Goal: Transaction & Acquisition: Purchase product/service

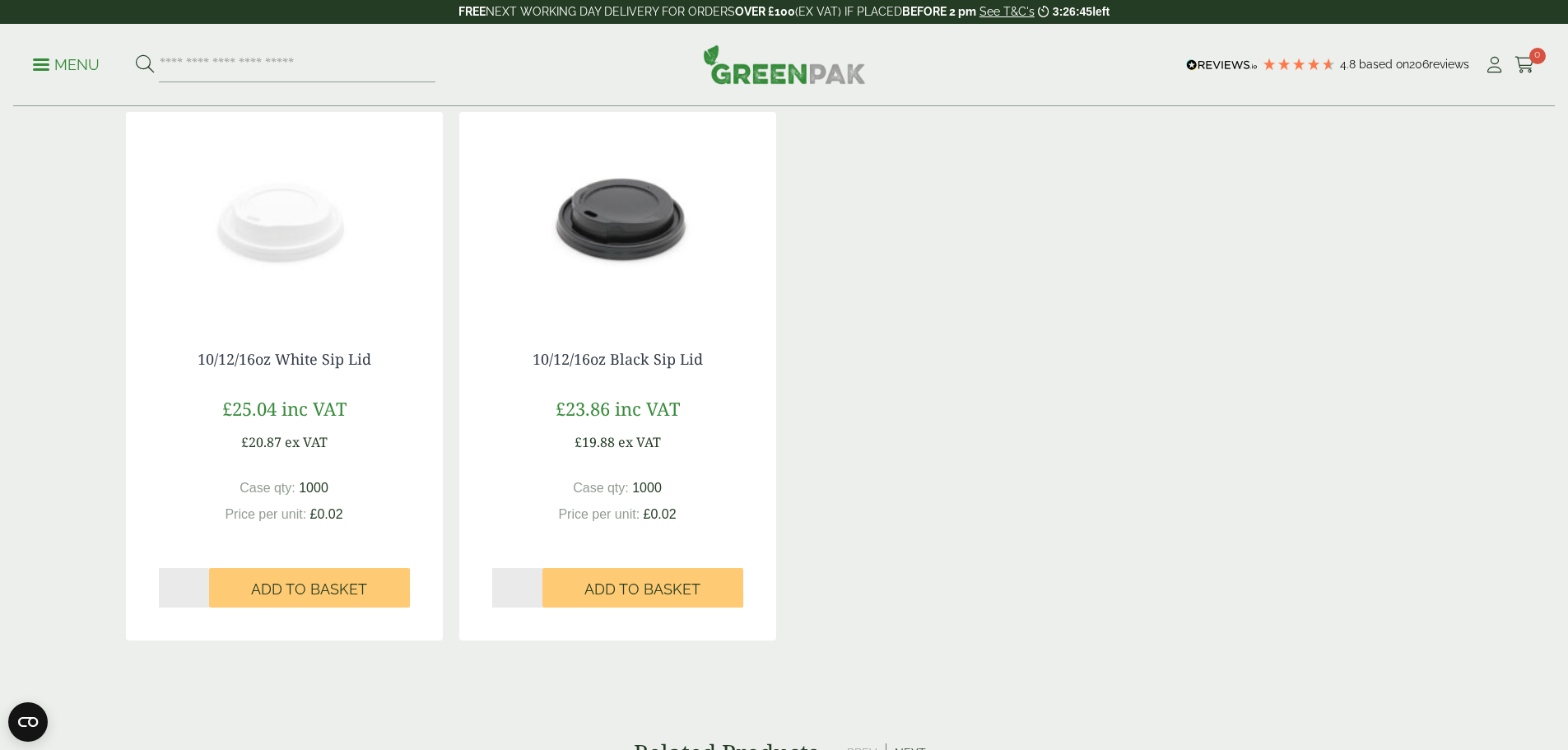
scroll to position [1235, 0]
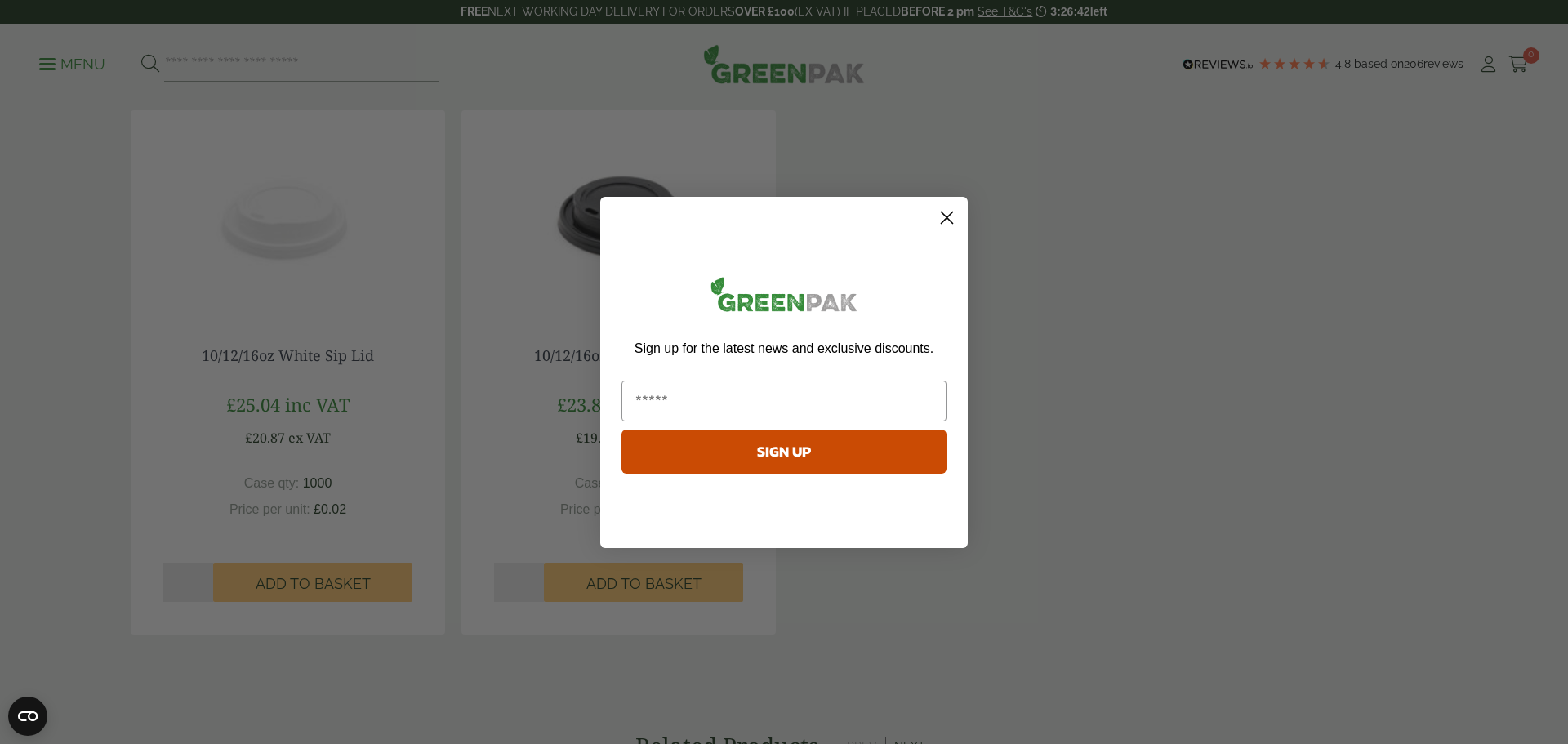
click at [944, 220] on icon "Close dialog" at bounding box center [947, 217] width 12 height 12
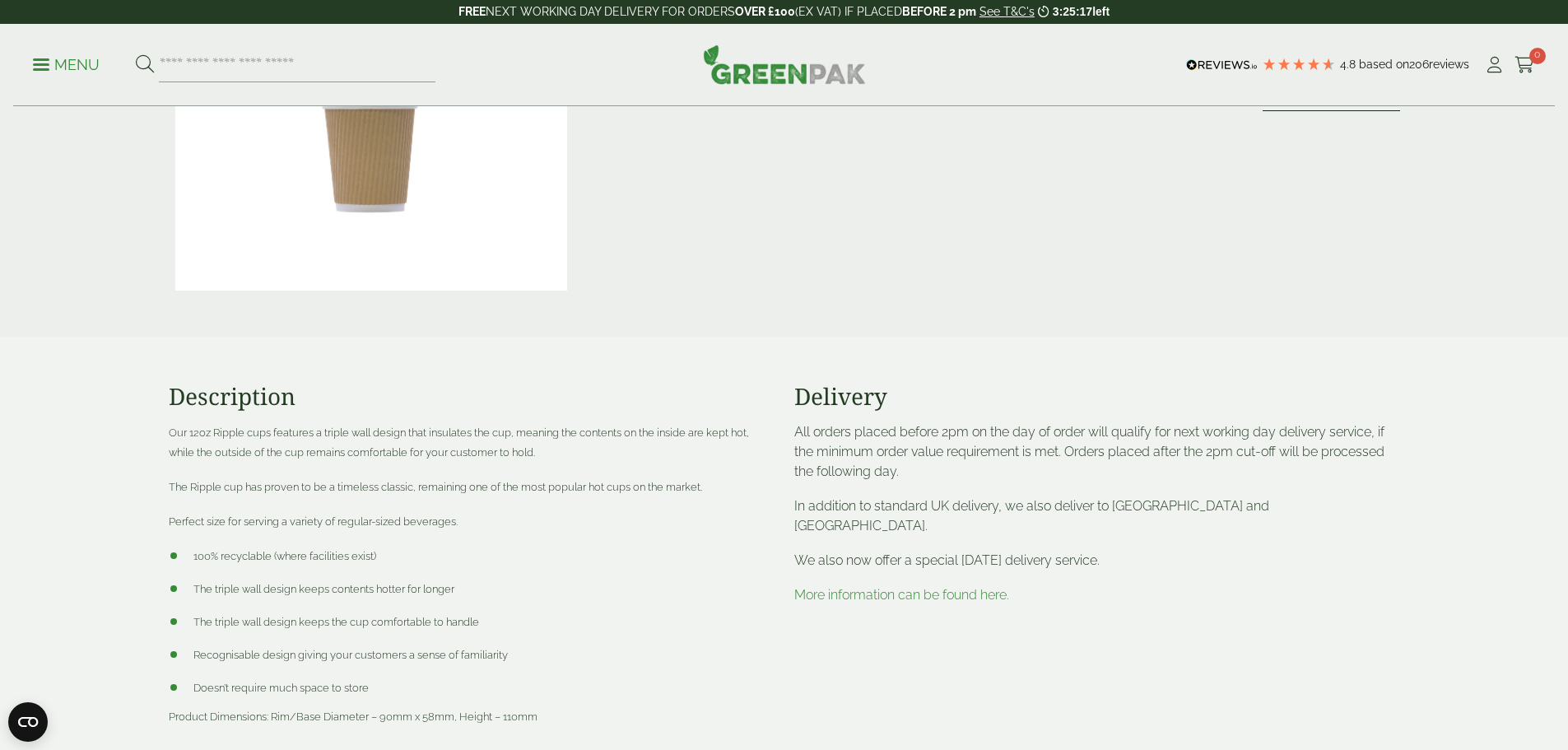
scroll to position [0, 0]
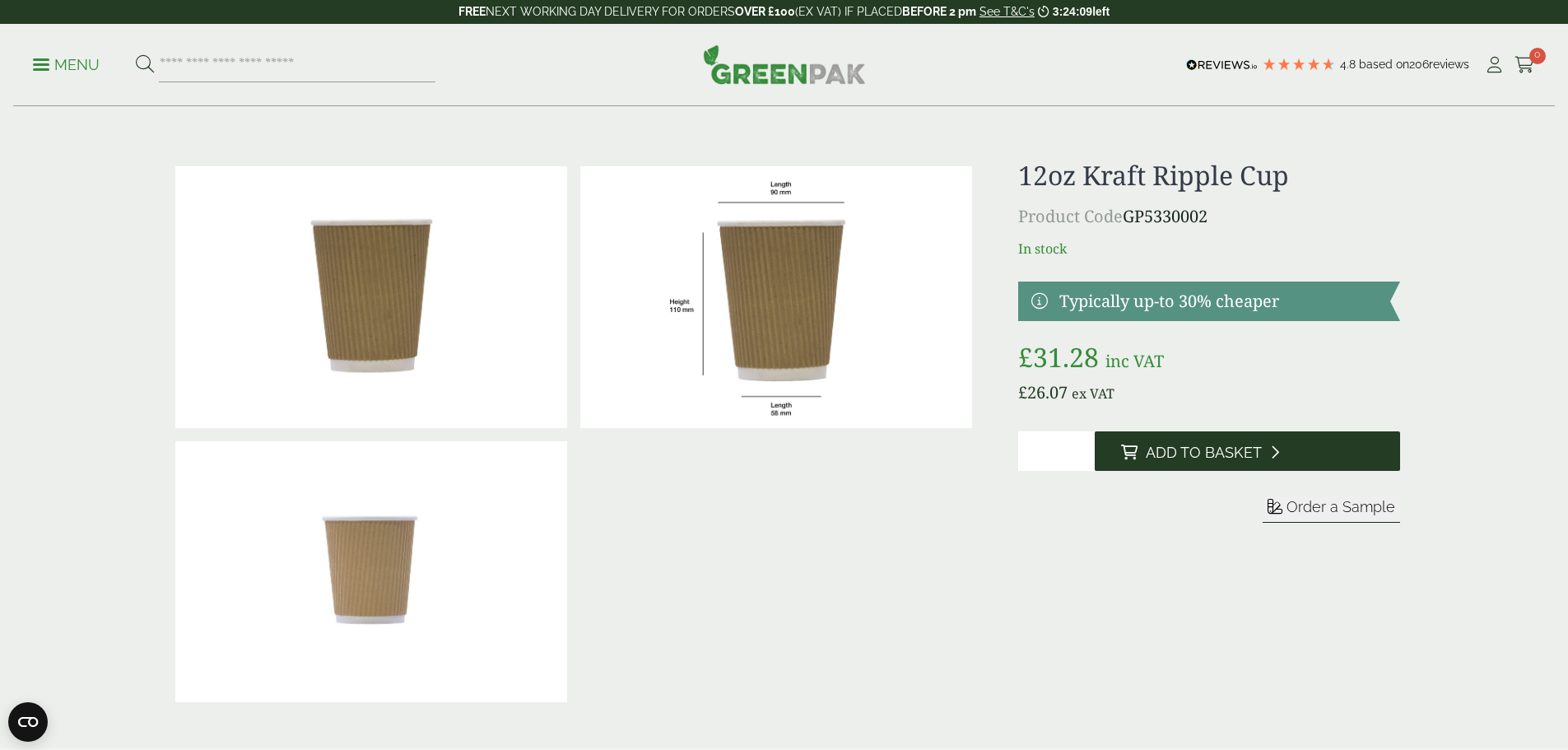
click at [1204, 457] on span "Add to Basket" at bounding box center [1203, 453] width 116 height 19
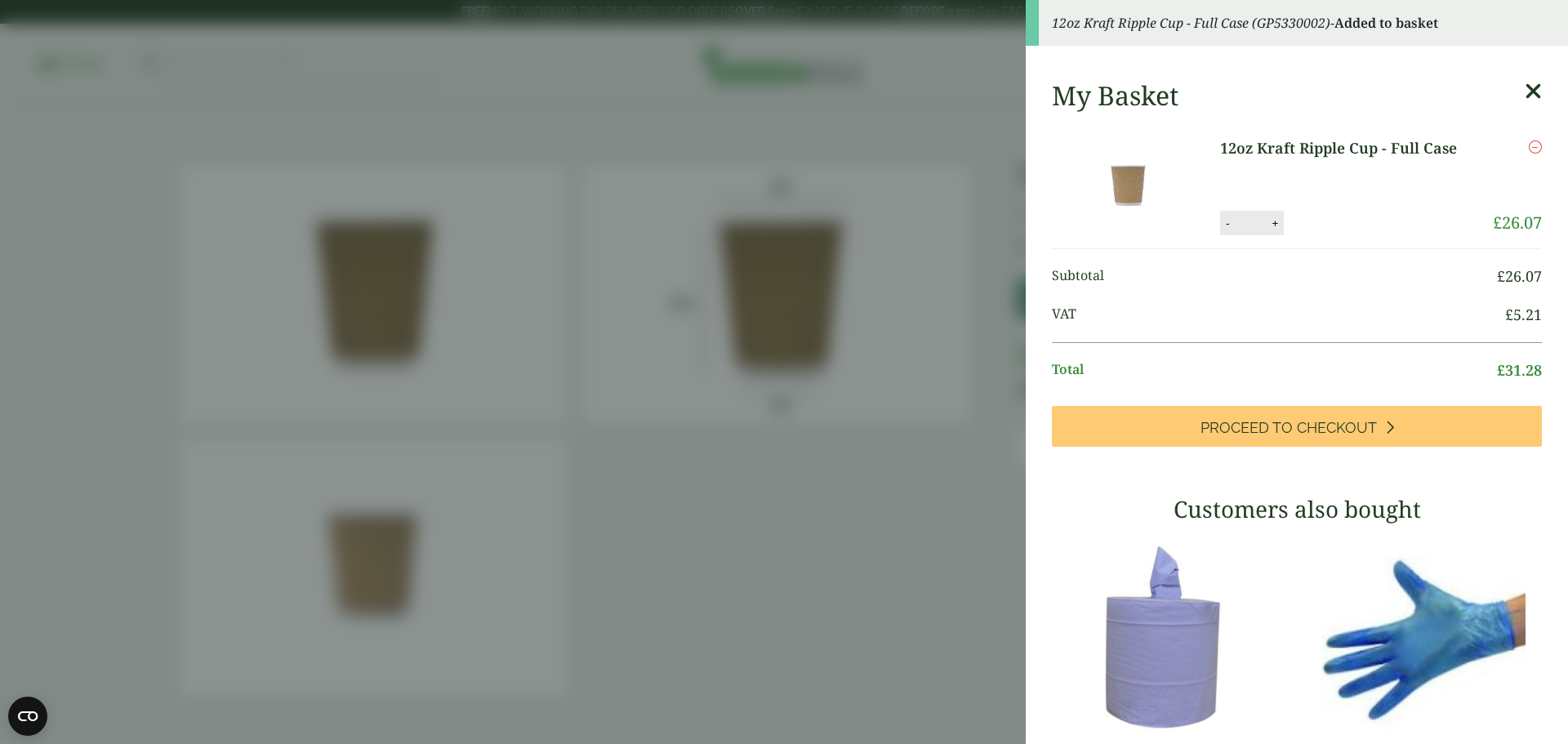
click at [1524, 93] on icon at bounding box center [1533, 92] width 17 height 23
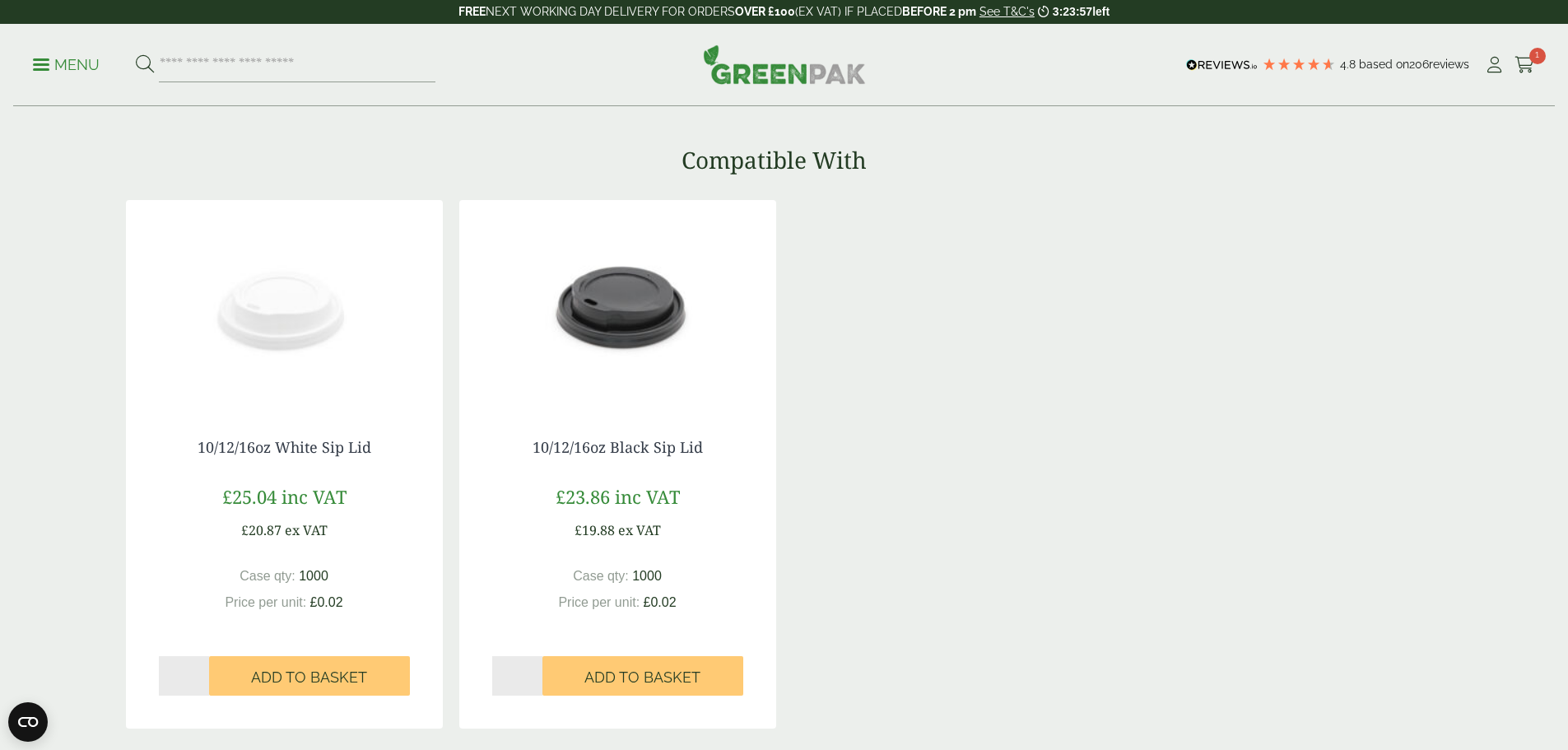
scroll to position [1153, 0]
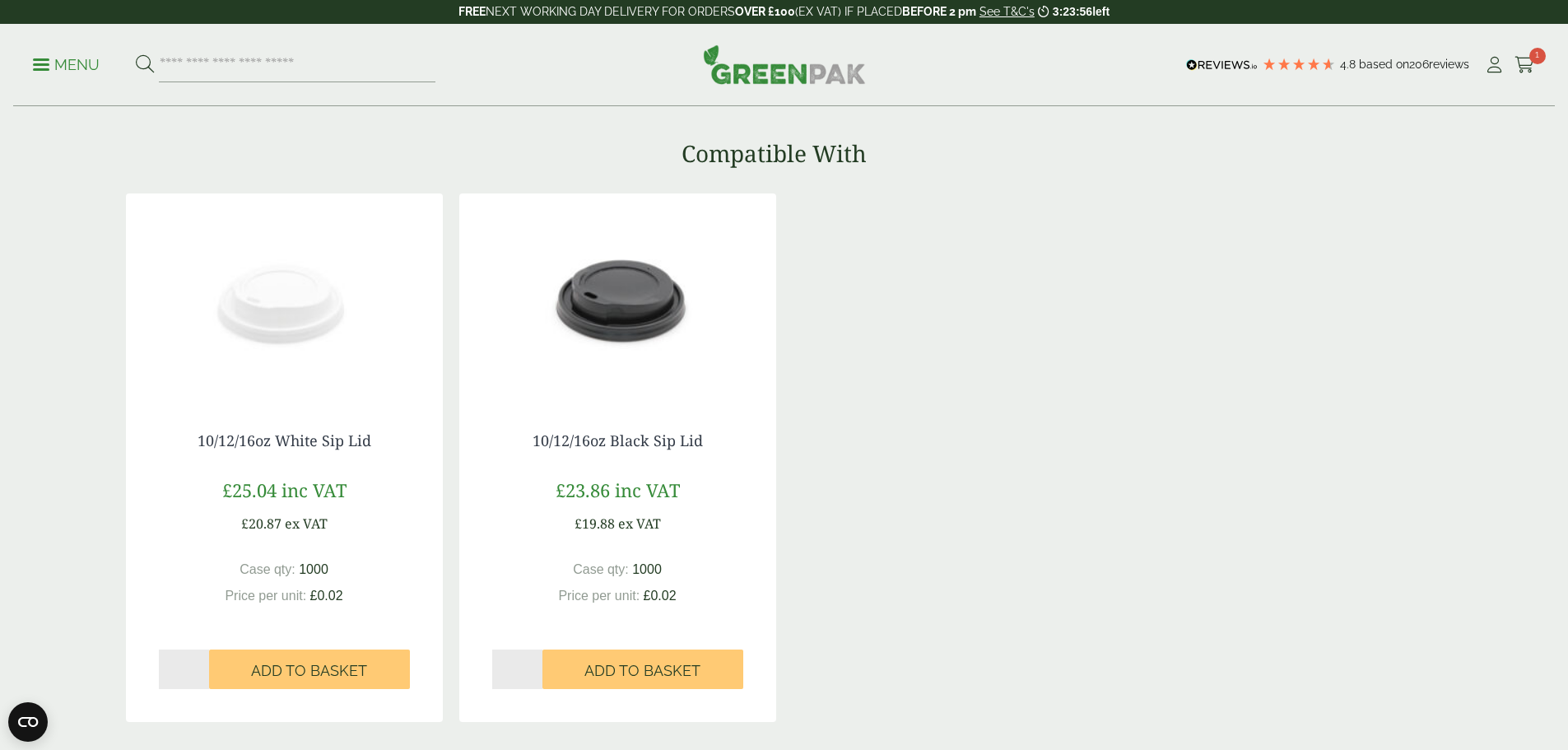
click at [258, 361] on img at bounding box center [284, 296] width 317 height 206
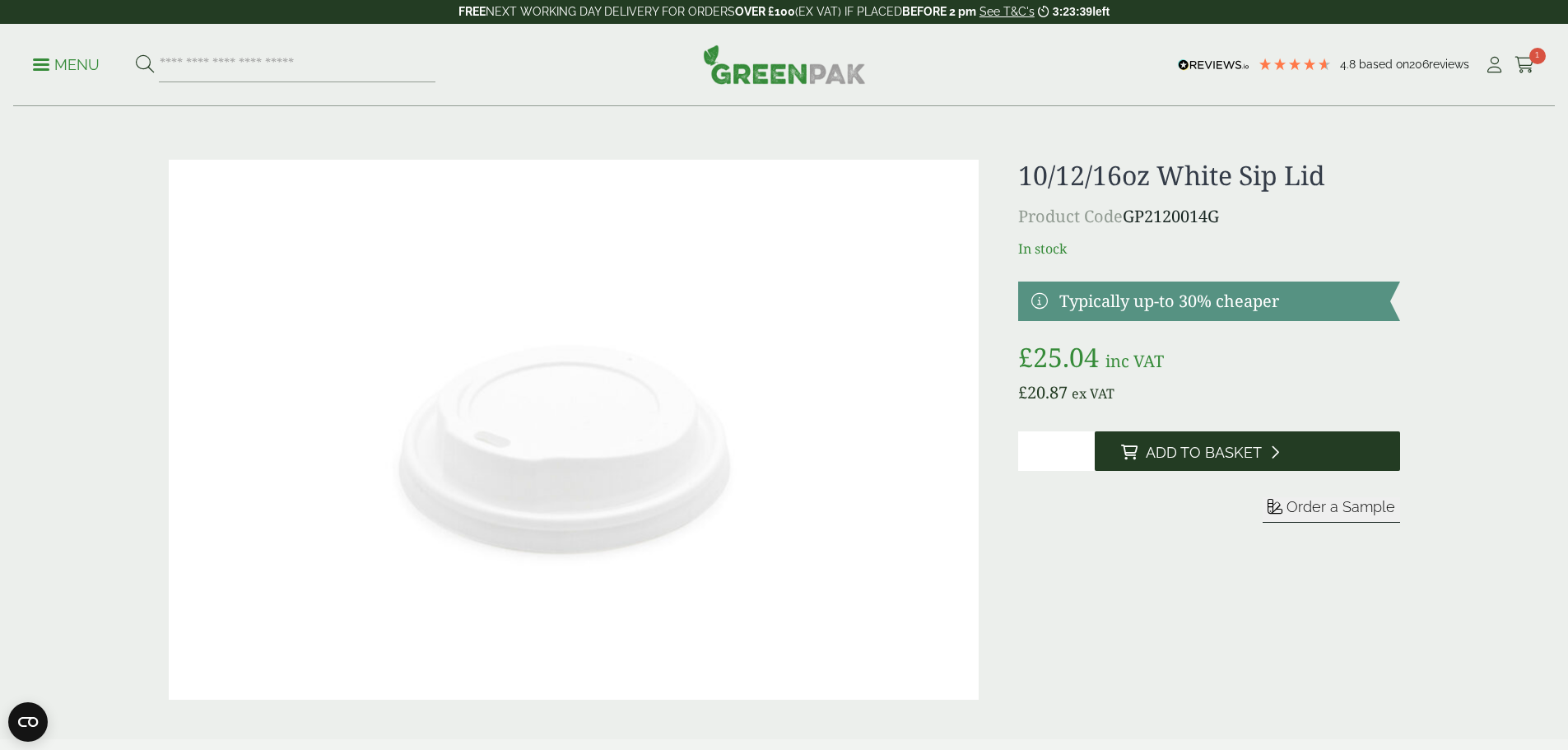
click at [1197, 438] on button "Add to Basket" at bounding box center [1247, 451] width 305 height 39
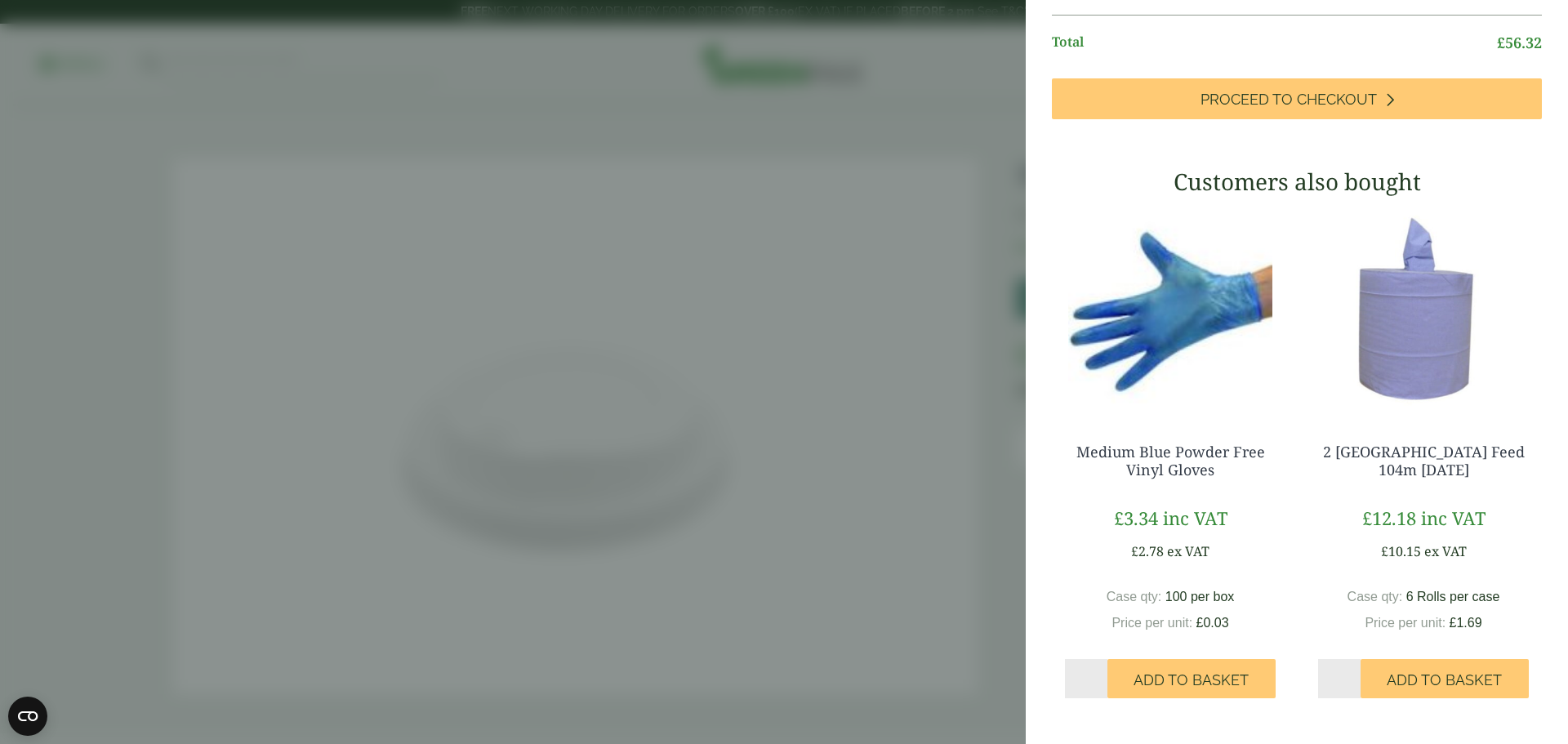
scroll to position [386, 0]
click at [1182, 676] on span "Add to Basket" at bounding box center [1191, 679] width 115 height 18
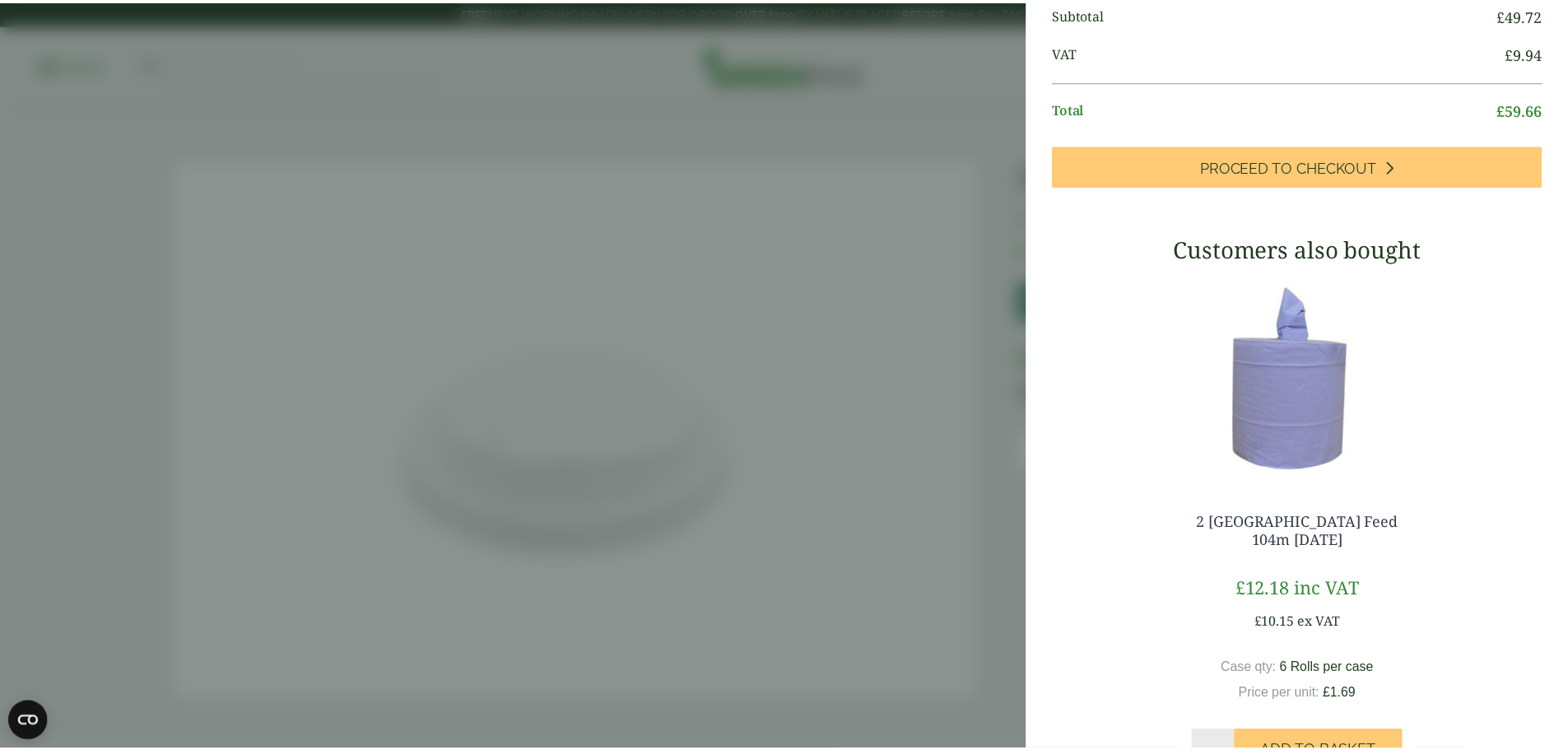
scroll to position [457, 0]
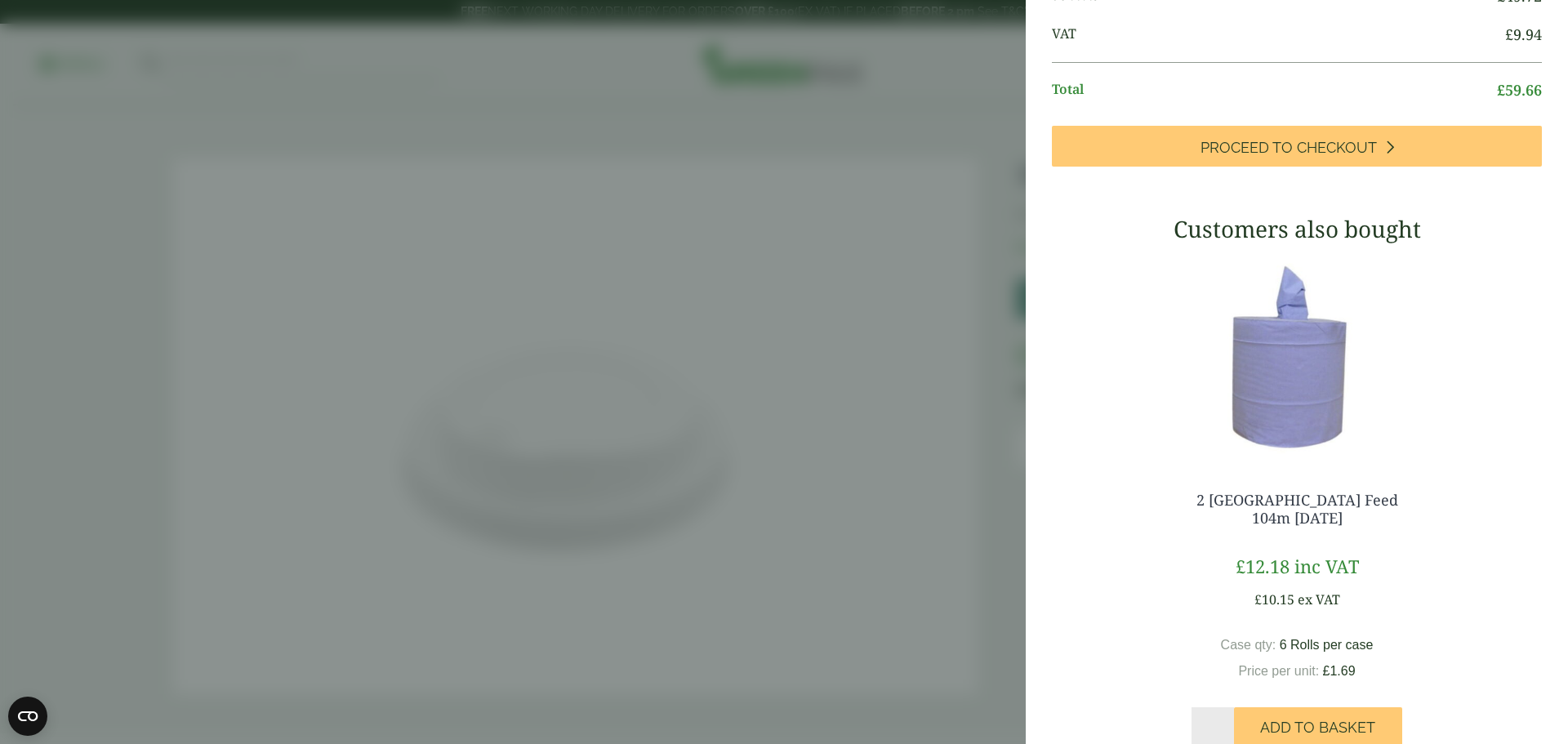
click at [920, 329] on aside "Medium Blue Powder Free Vinyl Gloves (GP4130015J) - Added to basket My Basket 1…" at bounding box center [784, 372] width 1568 height 744
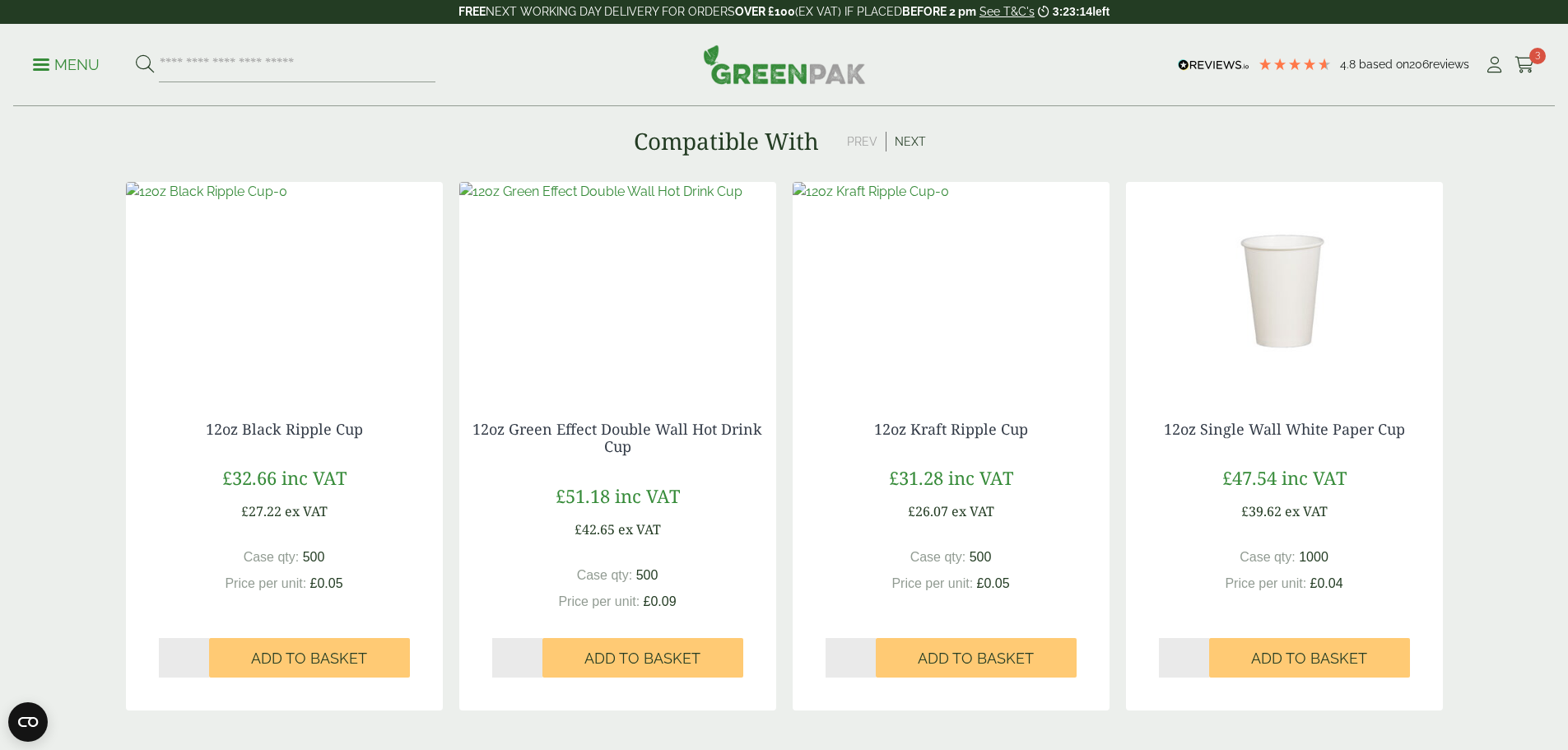
scroll to position [389, 0]
click at [1302, 336] on img at bounding box center [1285, 285] width 317 height 206
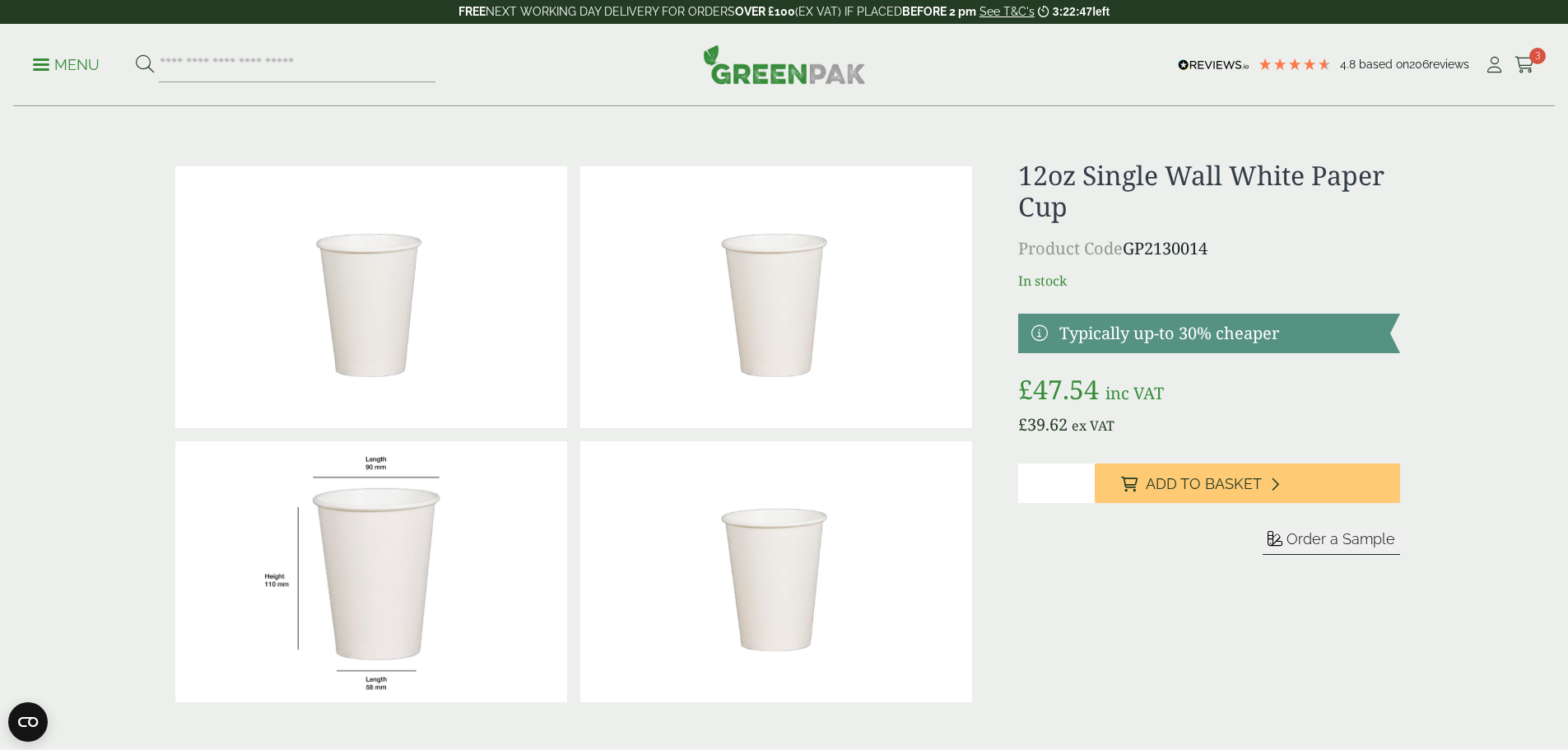
click at [56, 66] on p "Menu" at bounding box center [66, 65] width 66 height 20
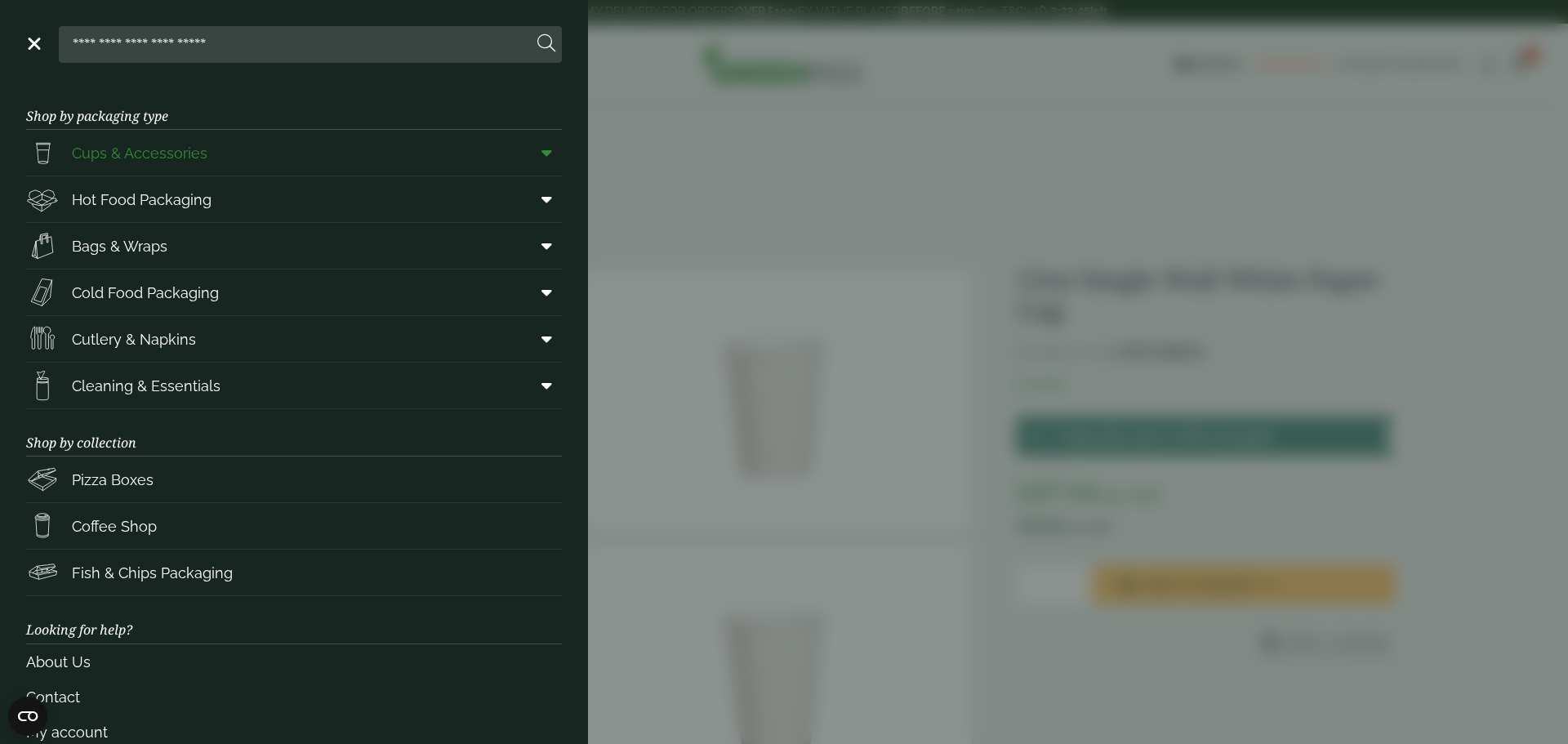
click at [167, 147] on span "Cups & Accessories" at bounding box center [140, 153] width 136 height 22
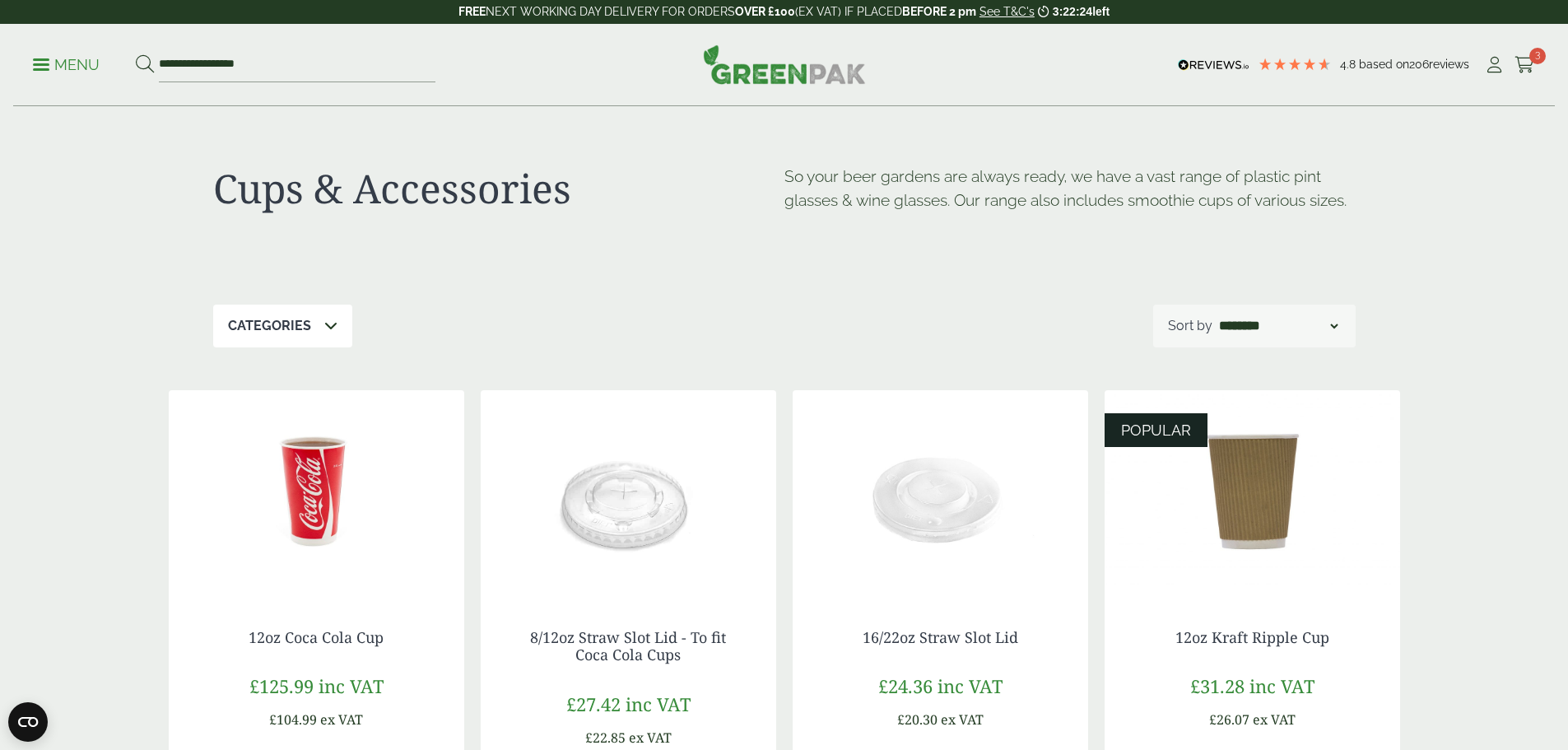
click at [289, 322] on p "Categories" at bounding box center [269, 326] width 83 height 20
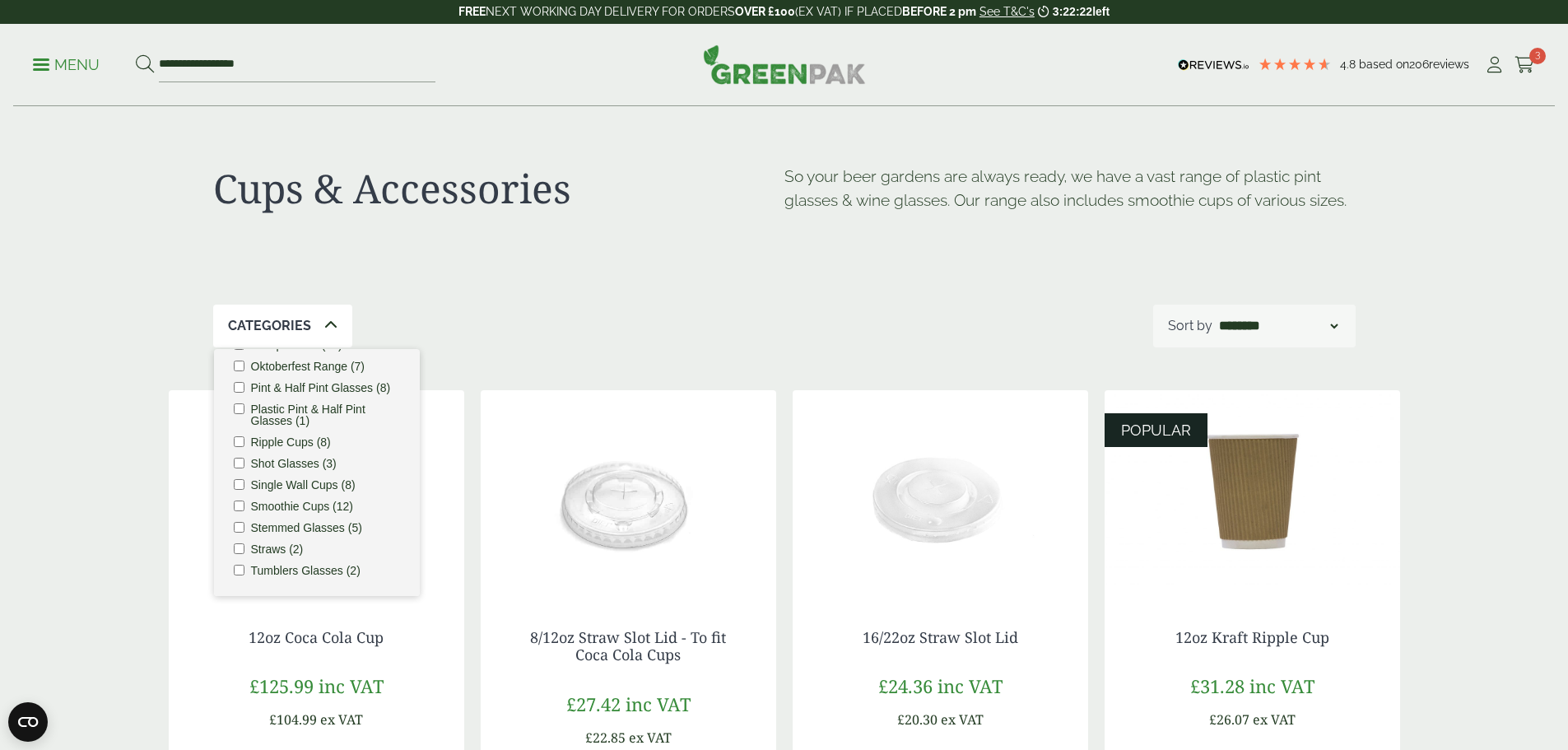
scroll to position [191, 0]
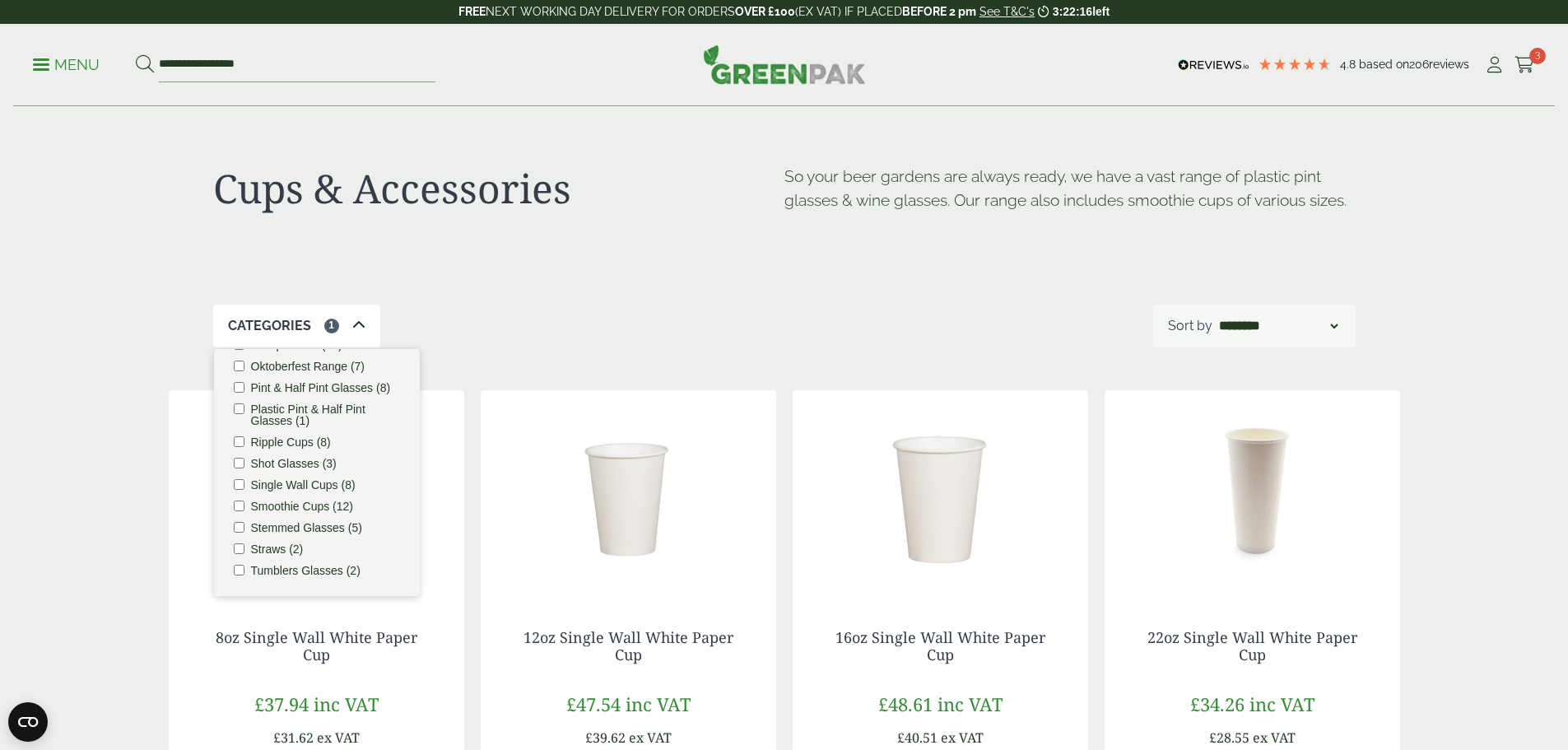
click at [645, 274] on div "Cups & Accessories So your beer gardens are always ready, we have a vast range …" at bounding box center [784, 205] width 1143 height 198
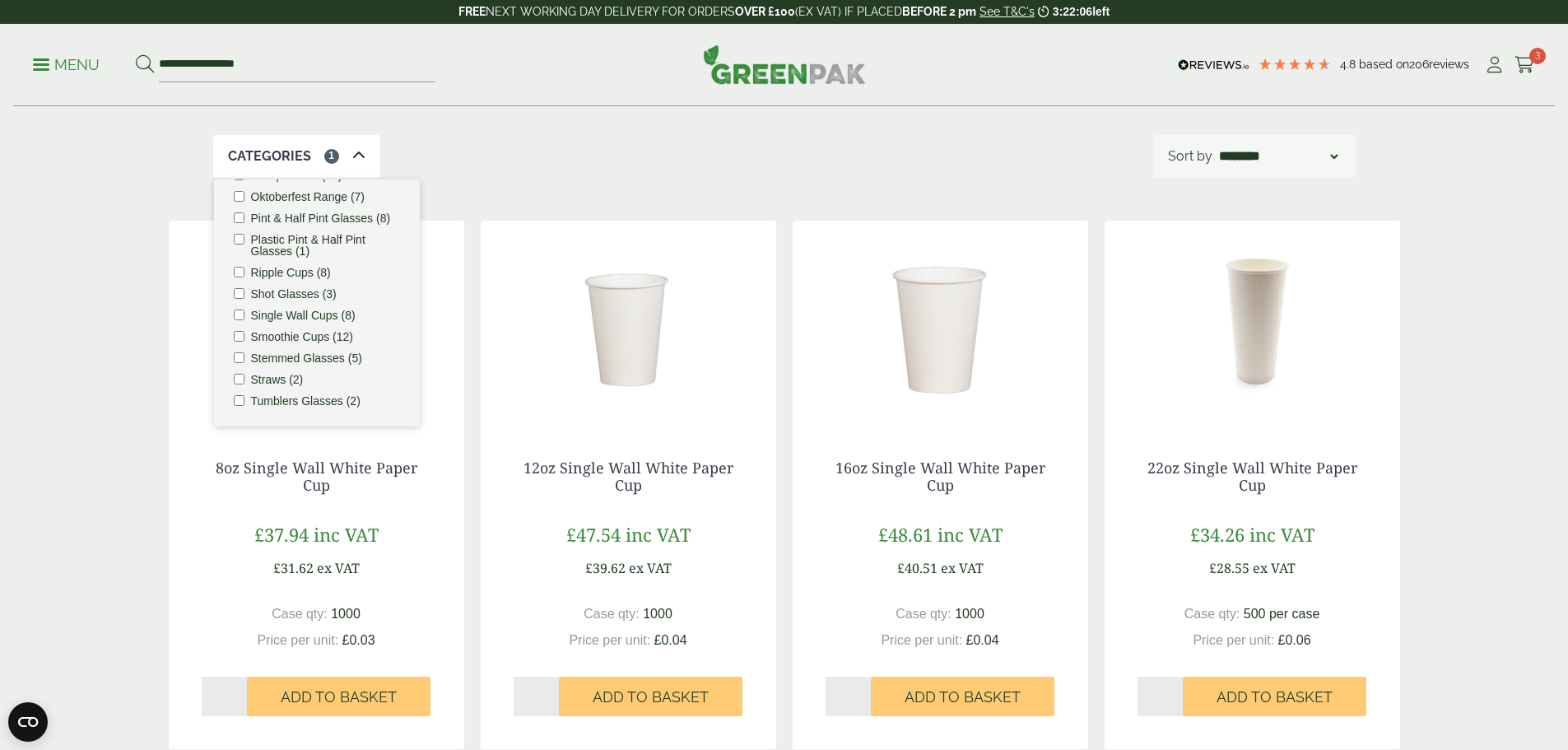
scroll to position [164, 0]
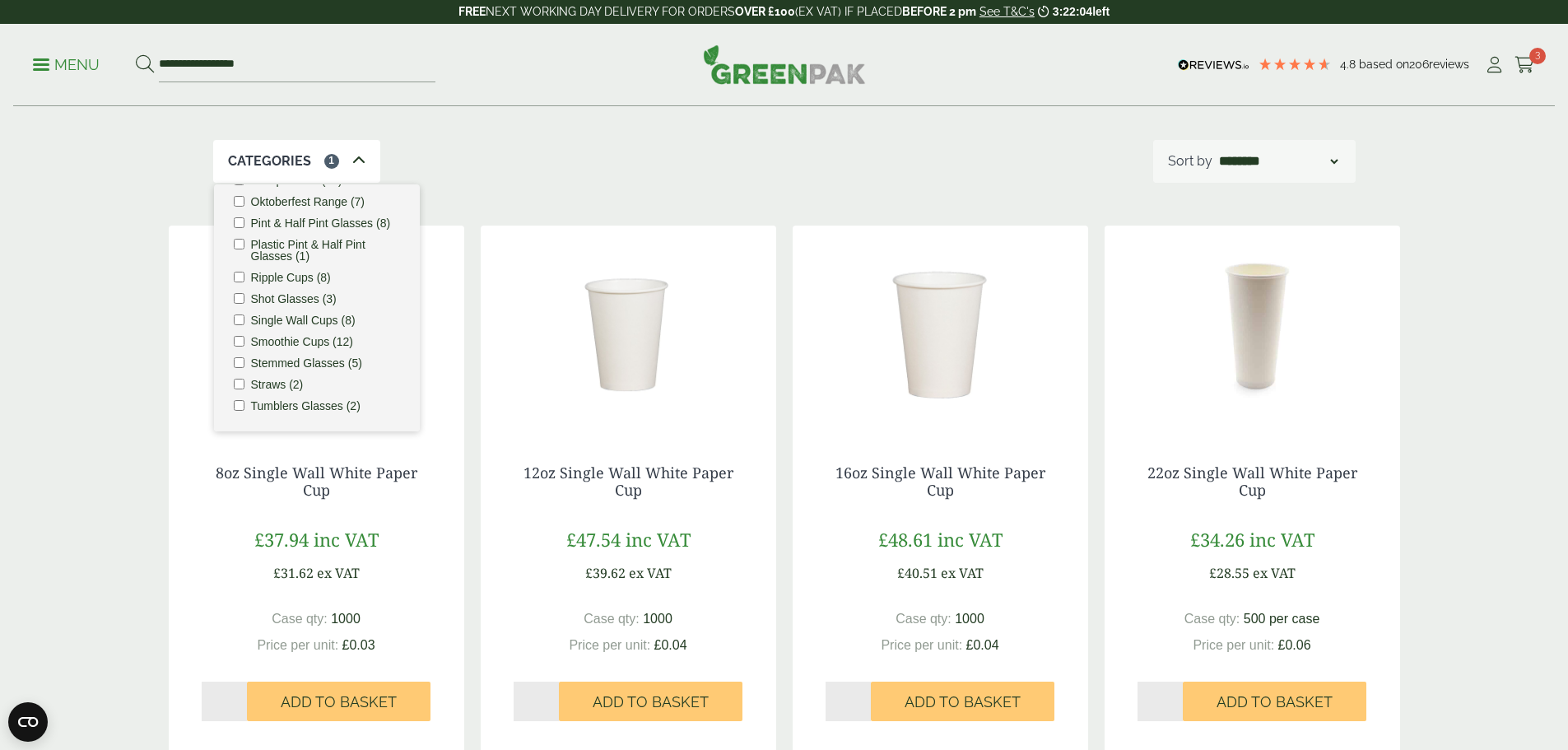
click at [639, 383] on img at bounding box center [629, 329] width 295 height 206
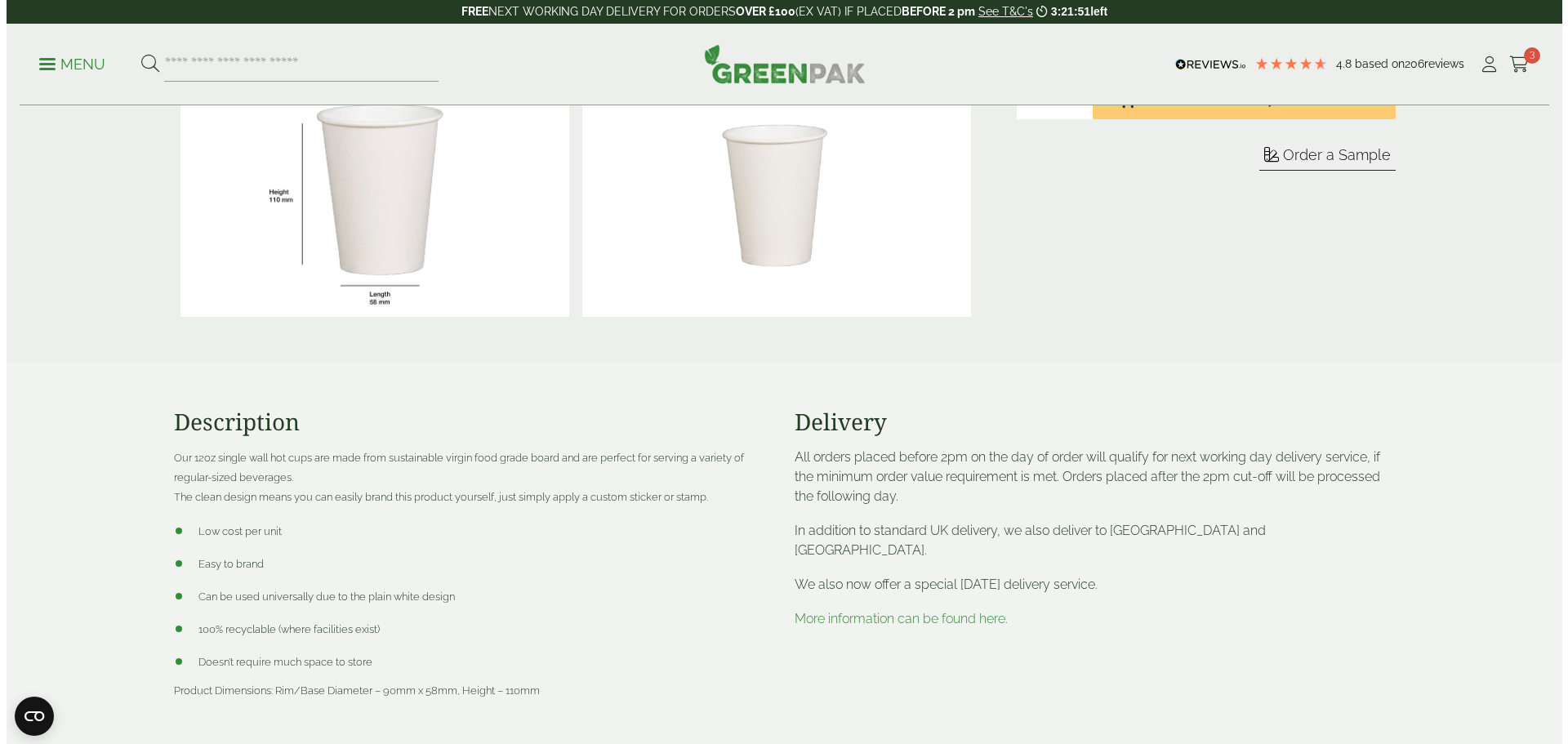
scroll to position [408, 0]
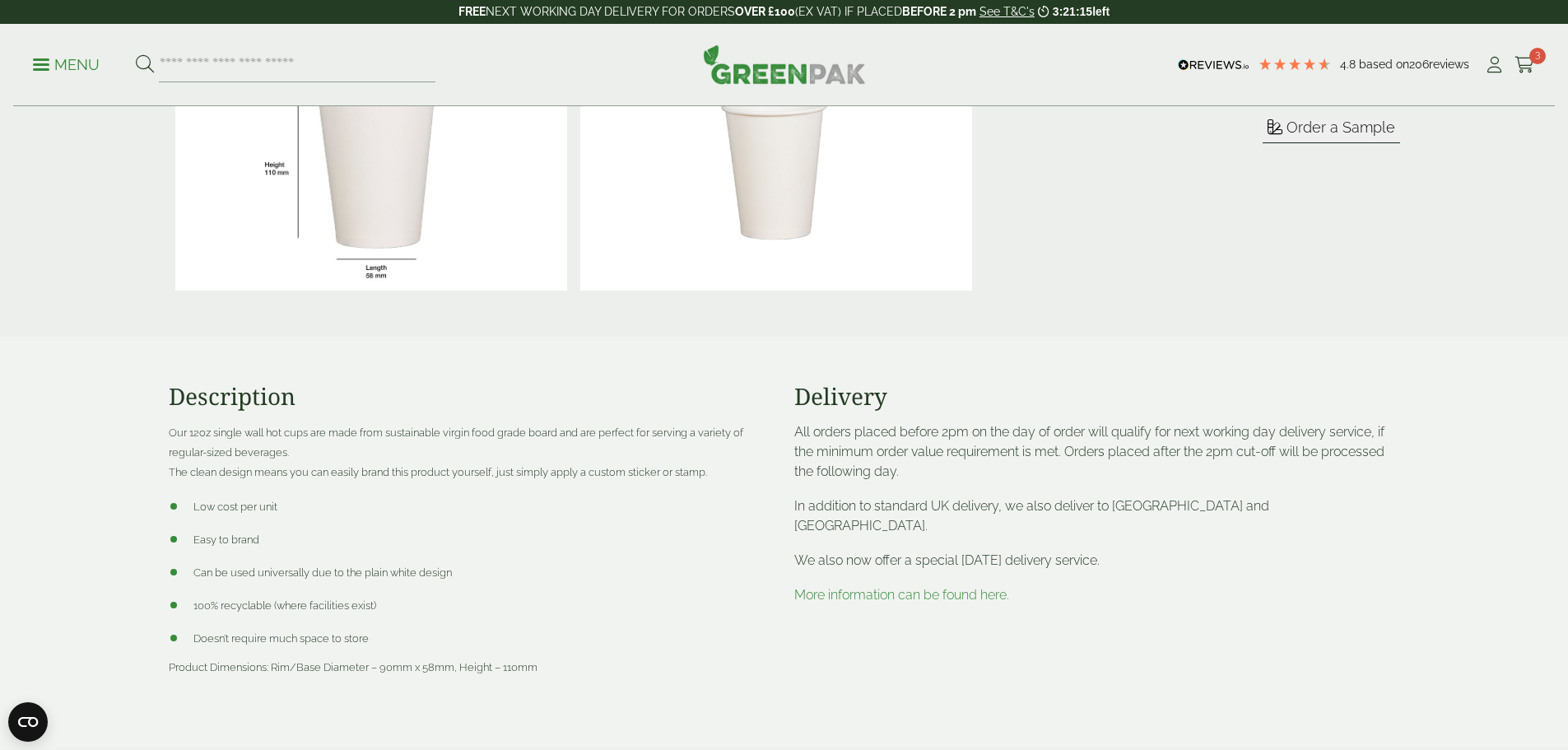
click at [36, 61] on div "Menu 4.8 Based on 206 reviews My Account" at bounding box center [784, 65] width 1543 height 82
click at [44, 64] on span at bounding box center [41, 65] width 17 height 3
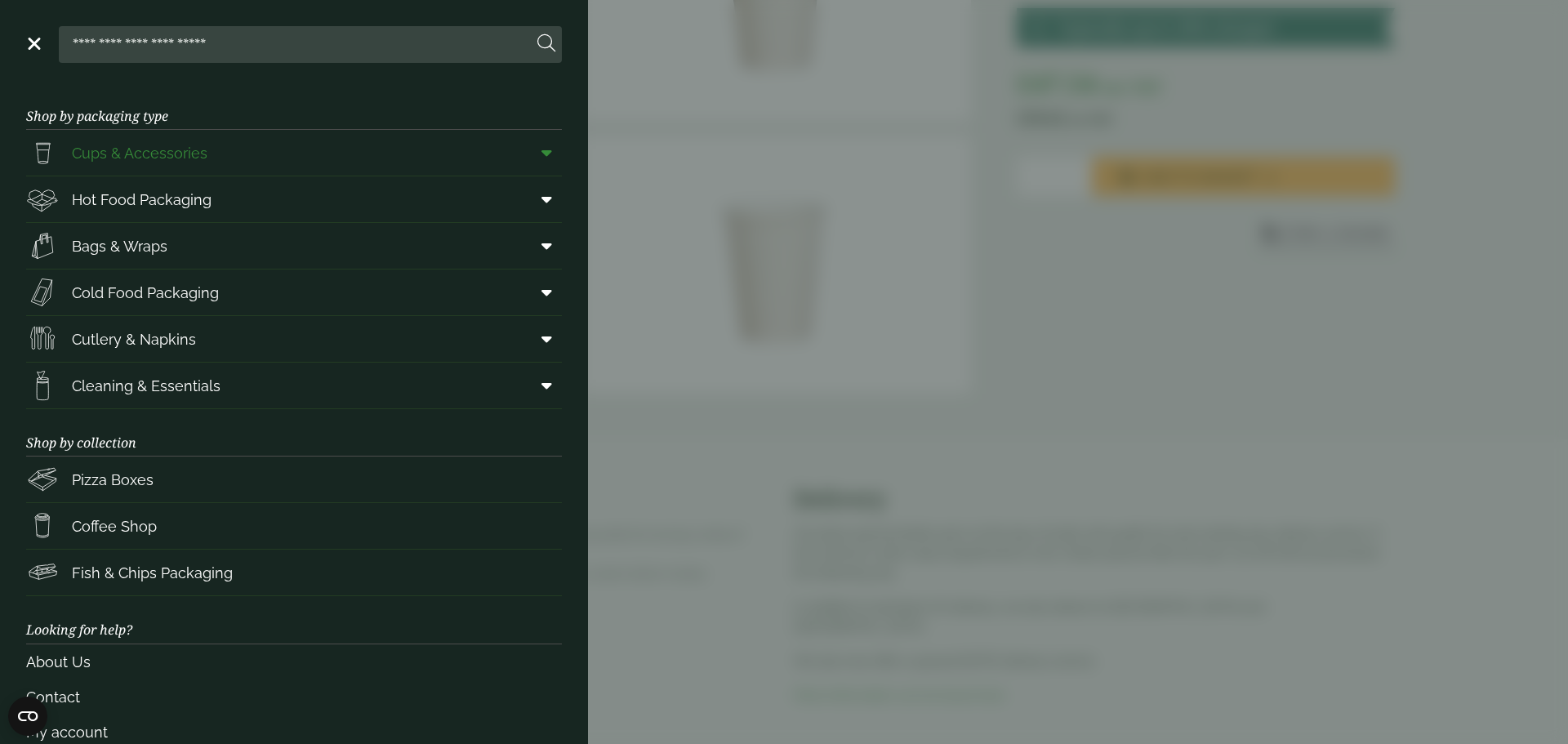
click at [190, 149] on span "Cups & Accessories" at bounding box center [140, 153] width 136 height 22
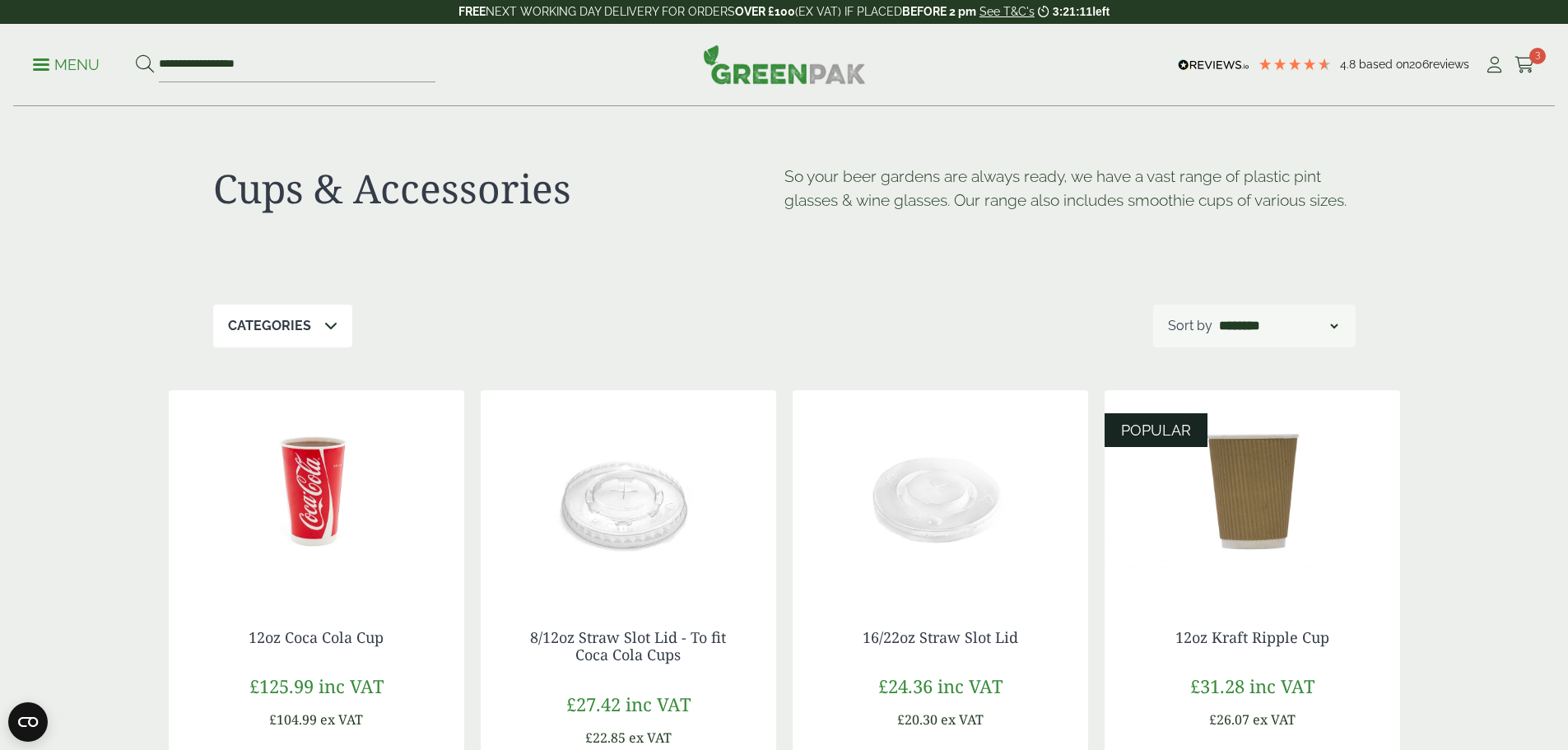
click at [306, 325] on p "Categories" at bounding box center [269, 326] width 83 height 20
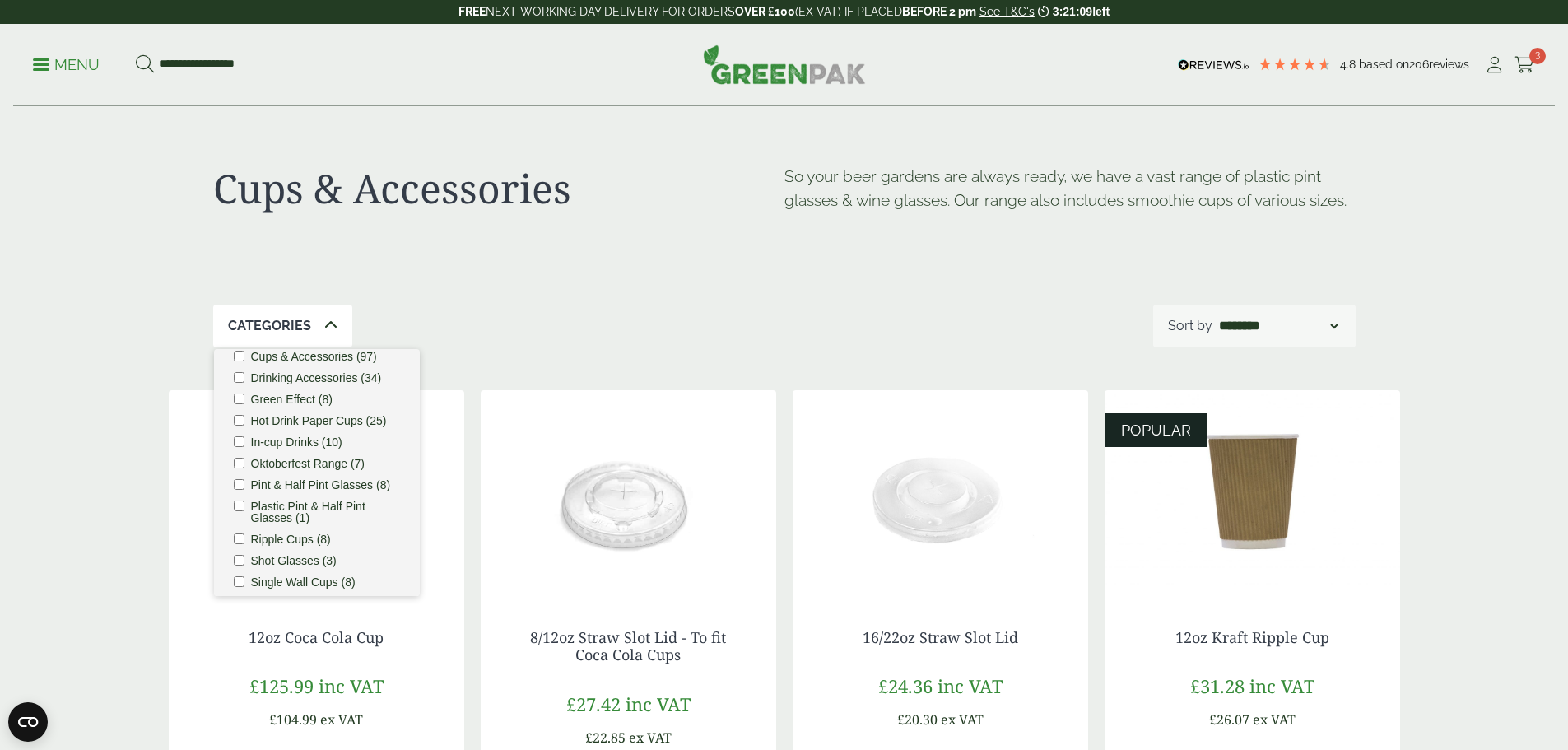
scroll to position [164, 0]
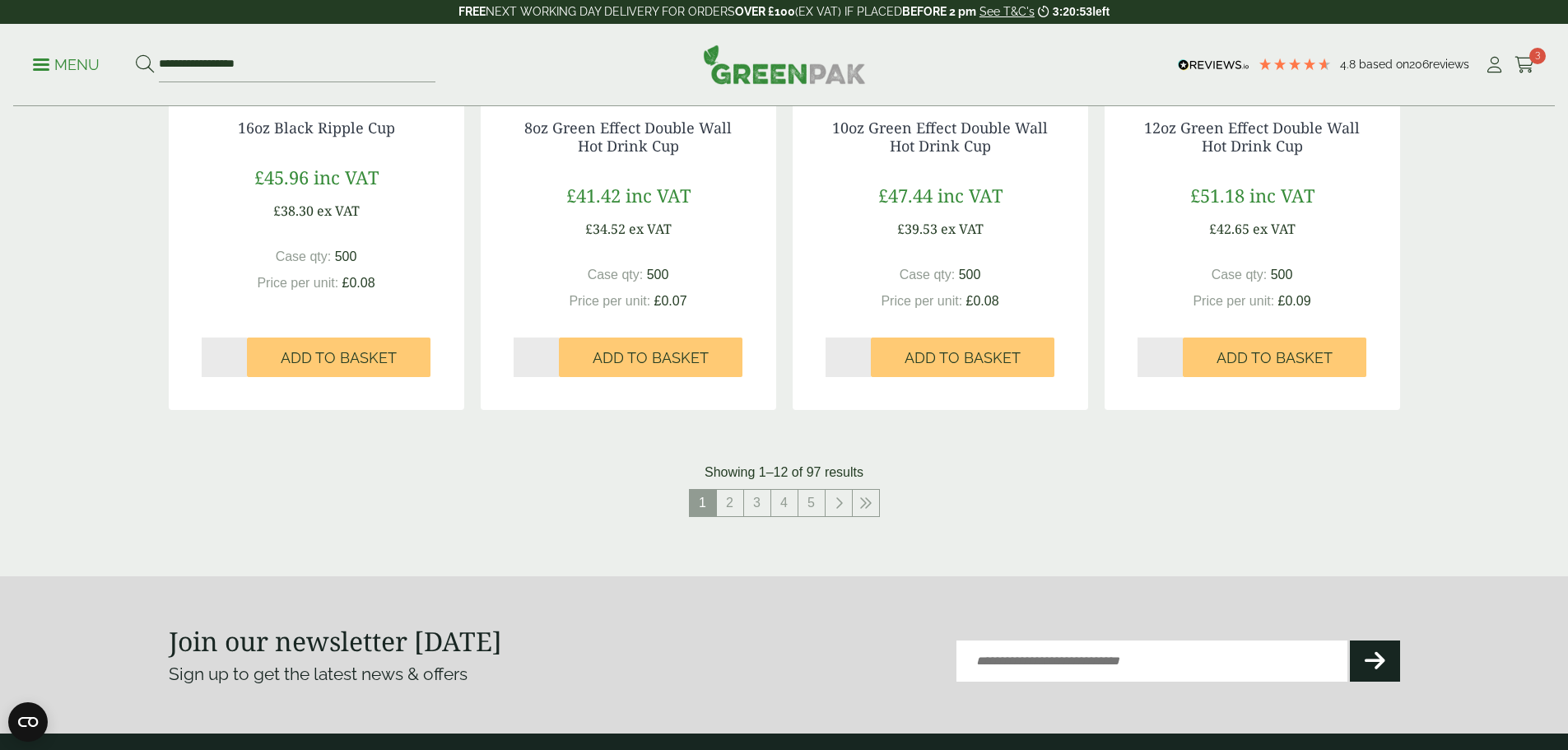
scroll to position [1647, 0]
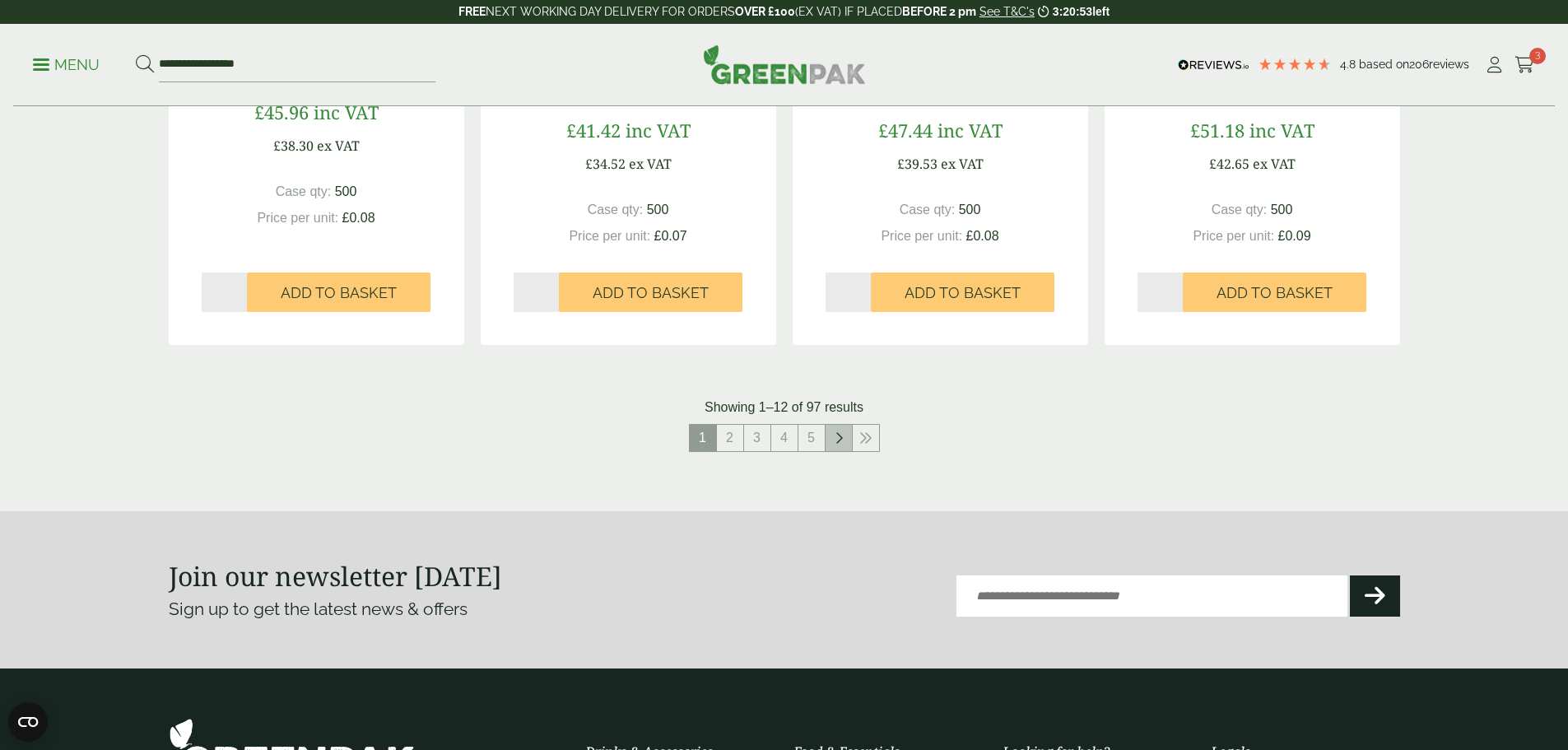
click at [835, 438] on icon at bounding box center [839, 437] width 8 height 13
click at [796, 441] on link "5" at bounding box center [798, 438] width 26 height 26
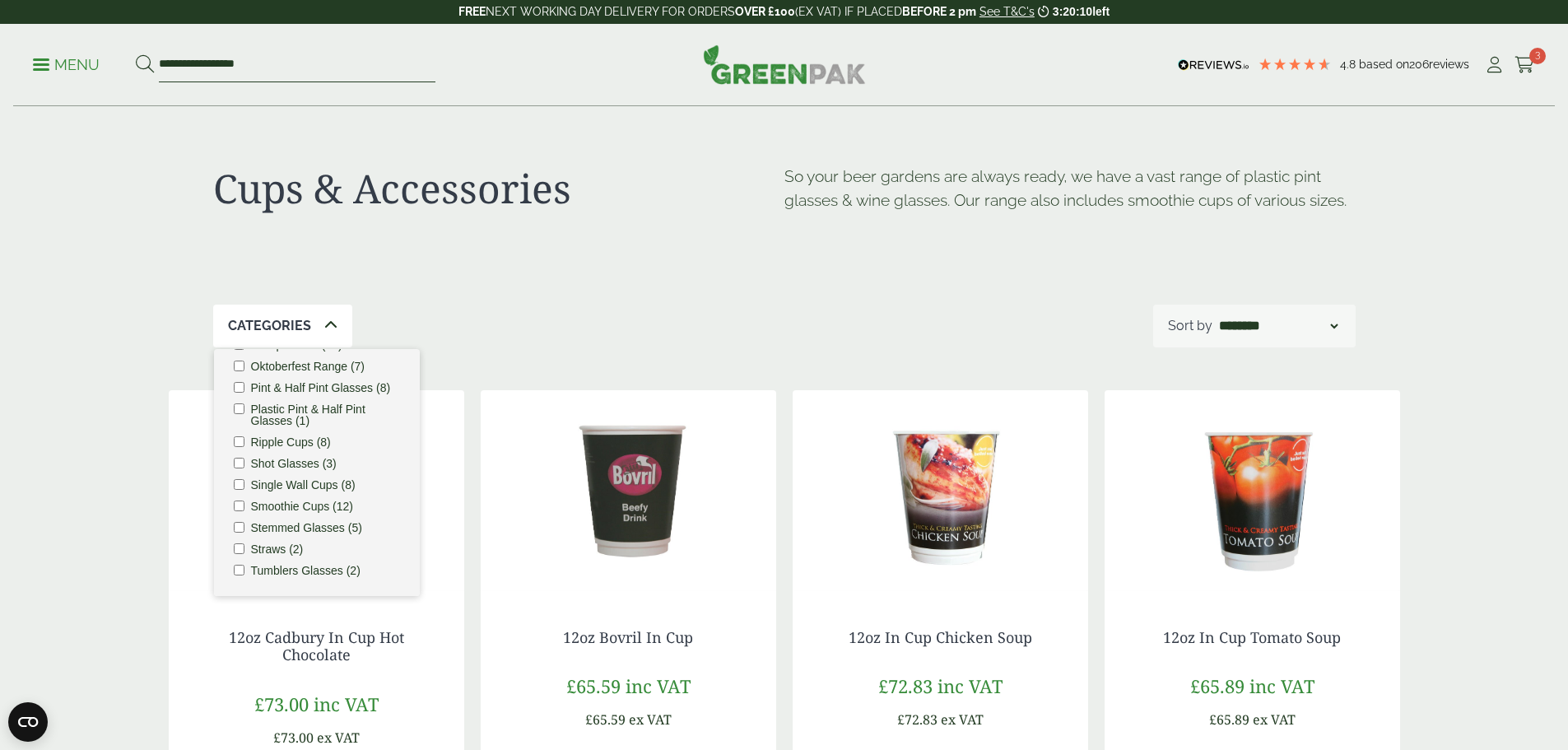
drag, startPoint x: 298, startPoint y: 60, endPoint x: 91, endPoint y: 74, distance: 207.5
click at [107, 70] on ul "**********" at bounding box center [235, 65] width 403 height 34
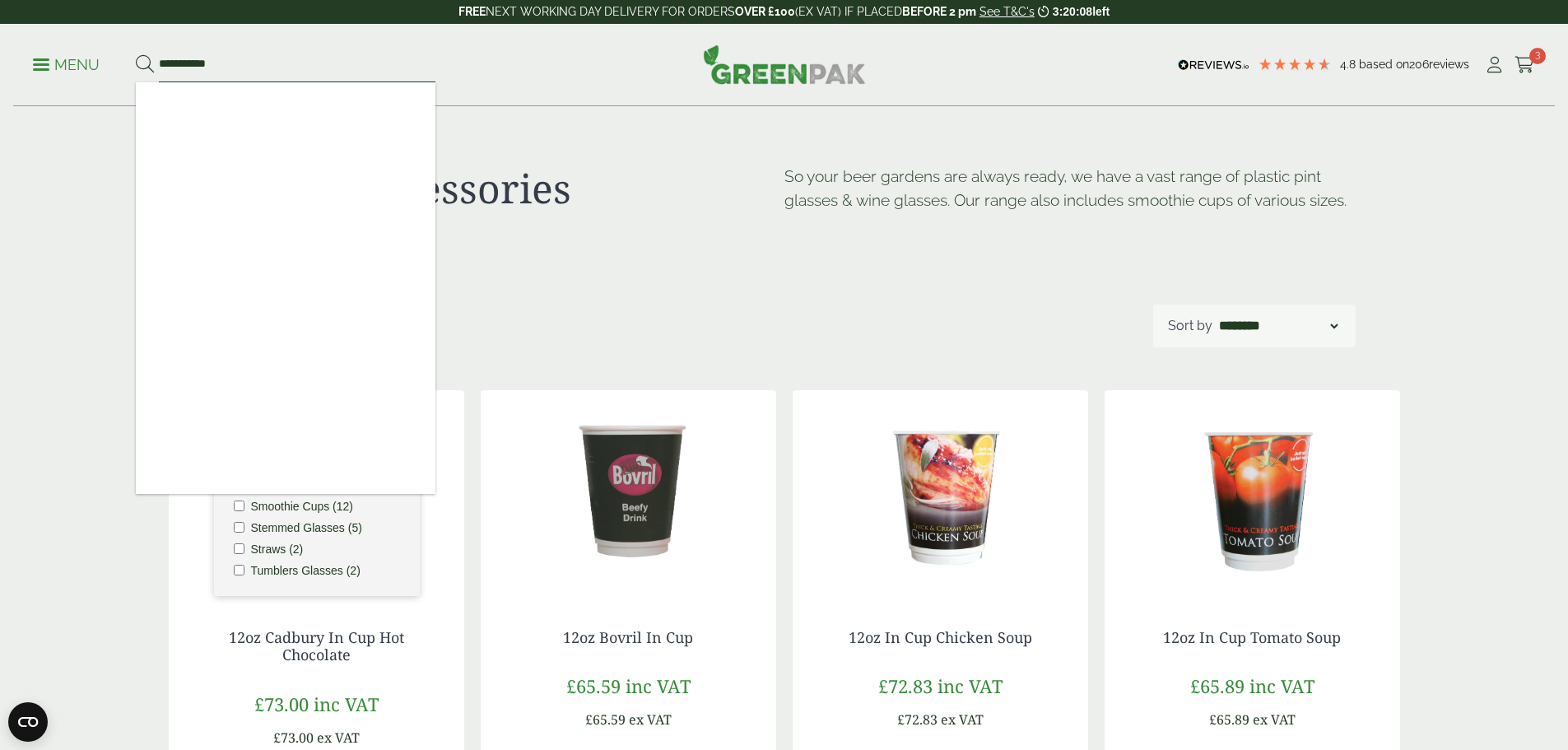
type input "**********"
click at [136, 55] on button at bounding box center [145, 66] width 19 height 22
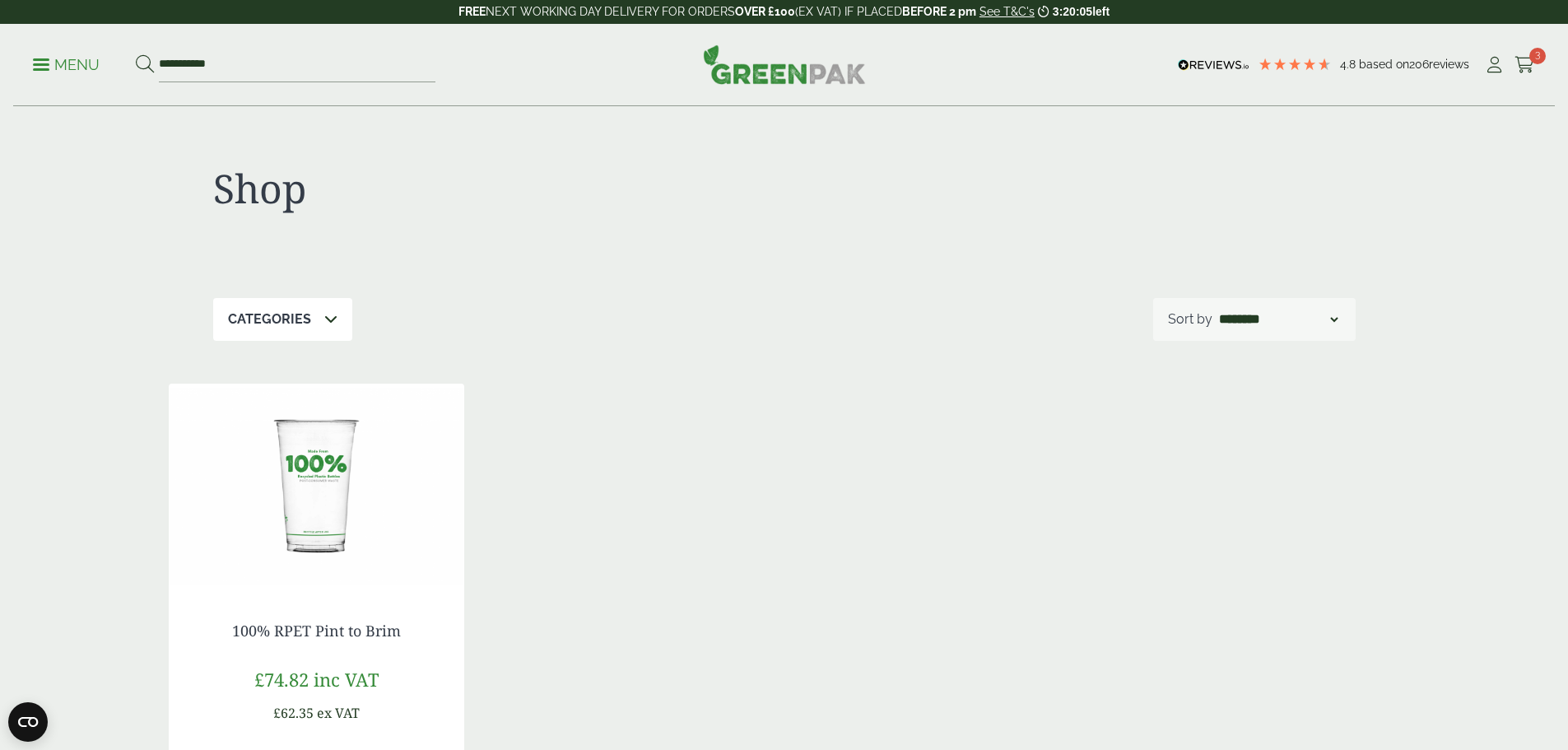
scroll to position [82, 0]
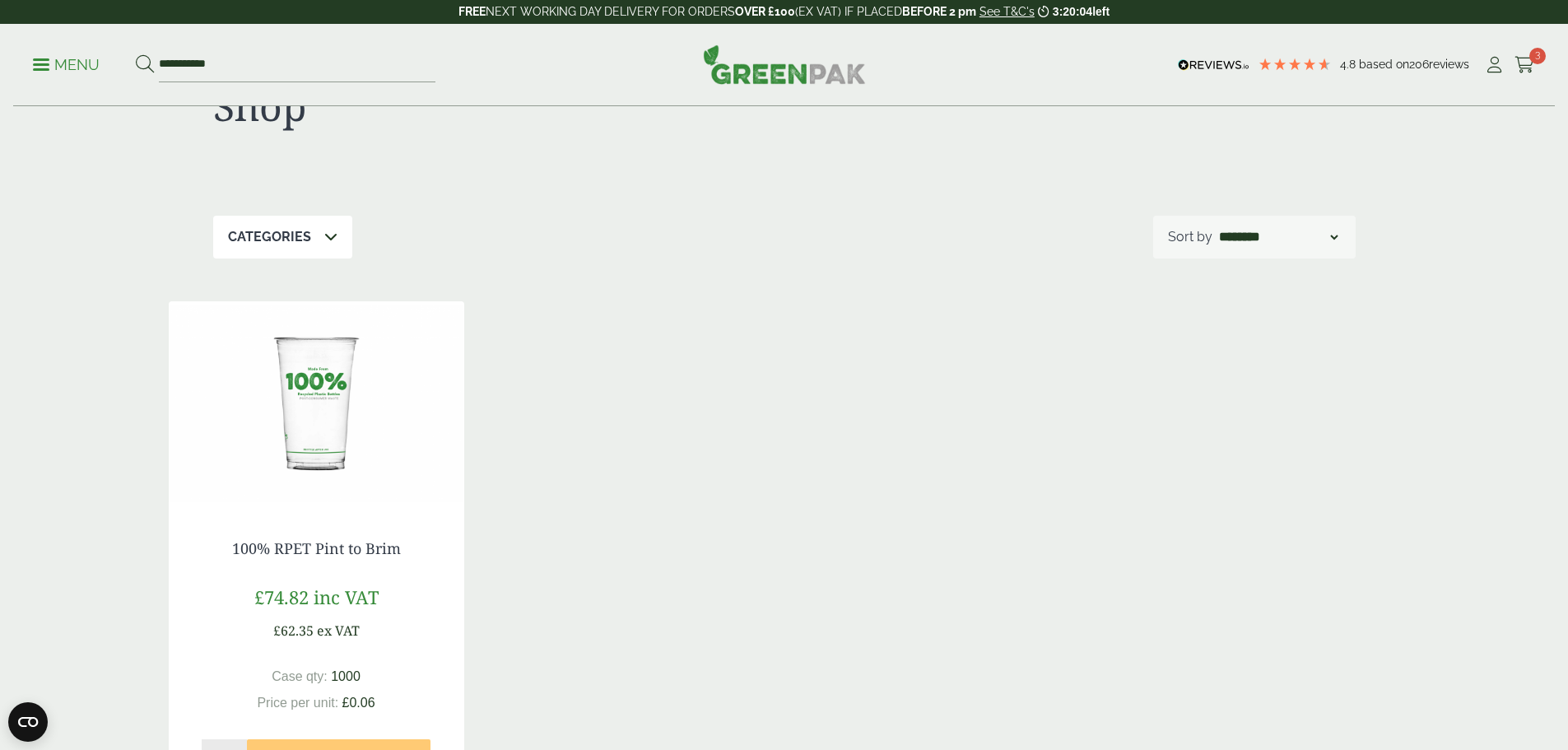
click at [322, 409] on img at bounding box center [317, 404] width 295 height 206
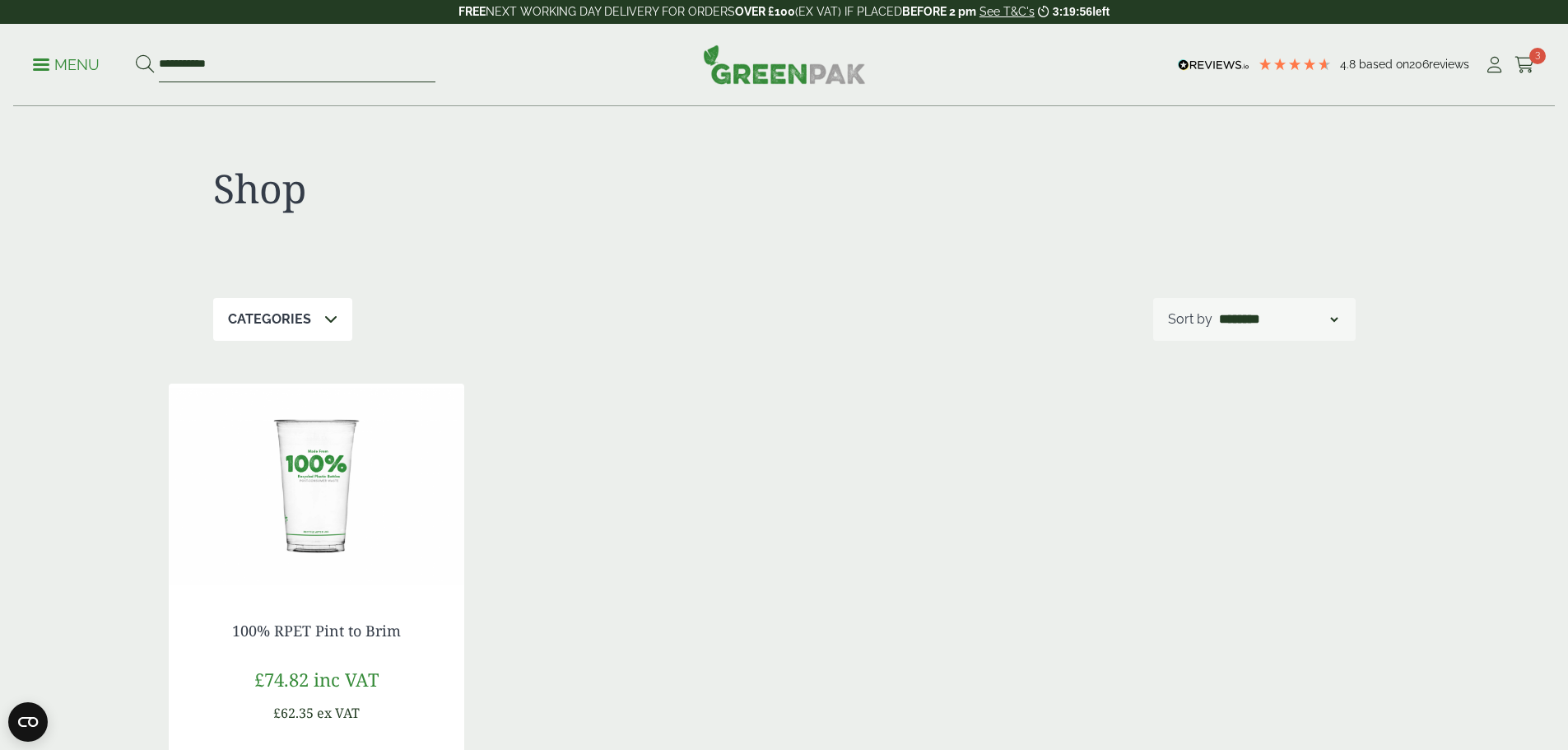
click at [181, 61] on input "**********" at bounding box center [297, 65] width 277 height 34
type input "*********"
click at [136, 55] on button at bounding box center [145, 66] width 19 height 22
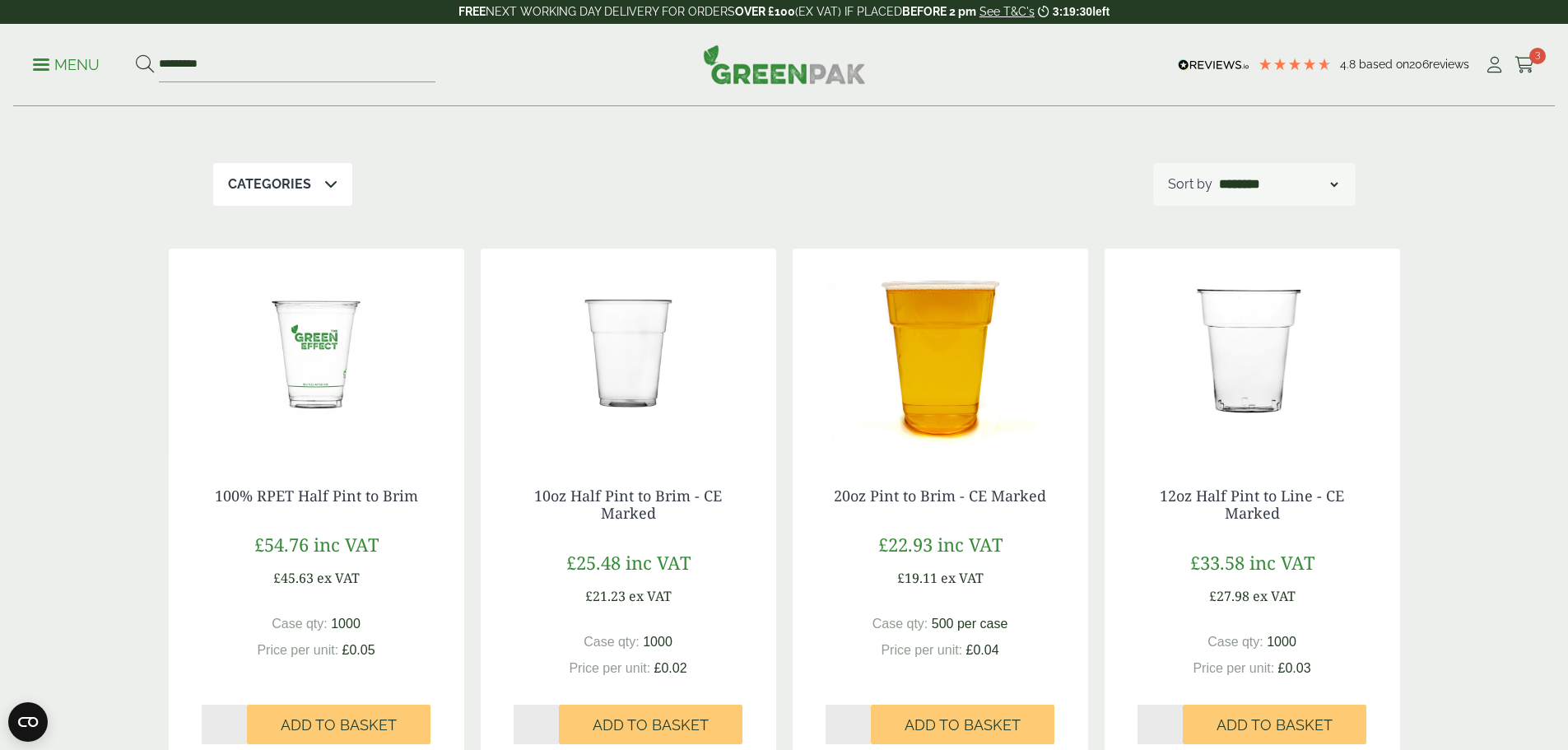
scroll to position [164, 0]
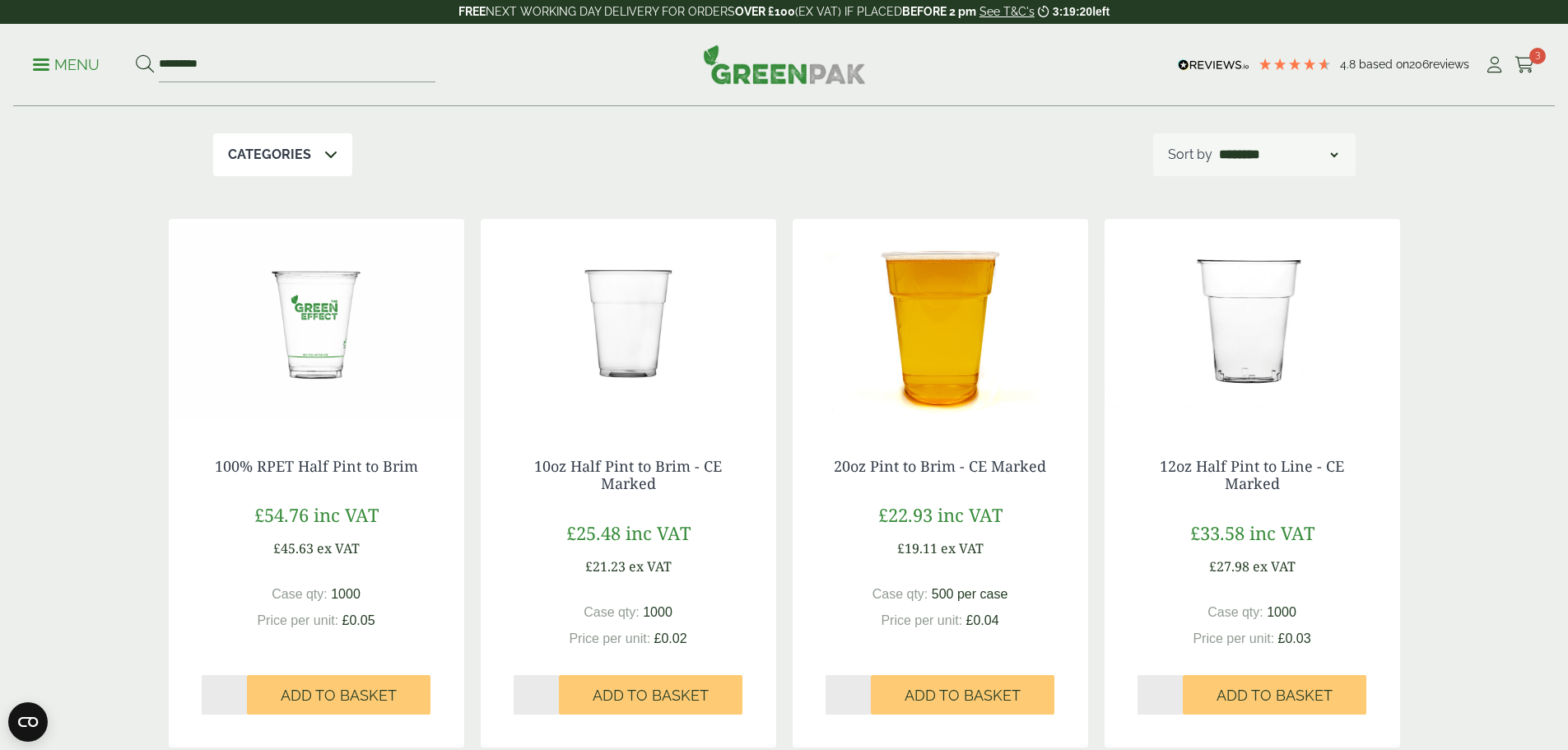
click at [639, 342] on img at bounding box center [629, 322] width 295 height 206
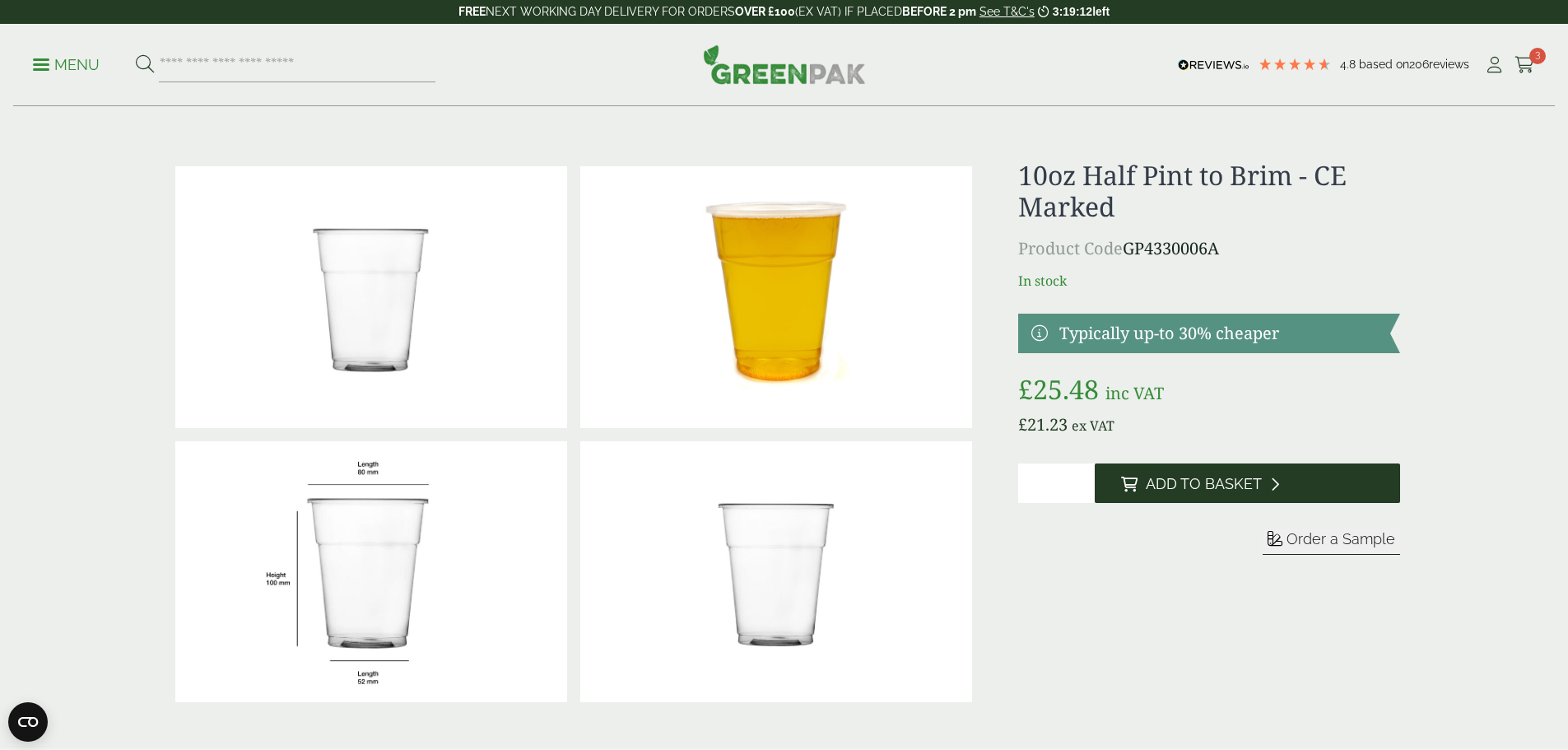
click at [1208, 471] on button "Add to Basket" at bounding box center [1247, 483] width 305 height 39
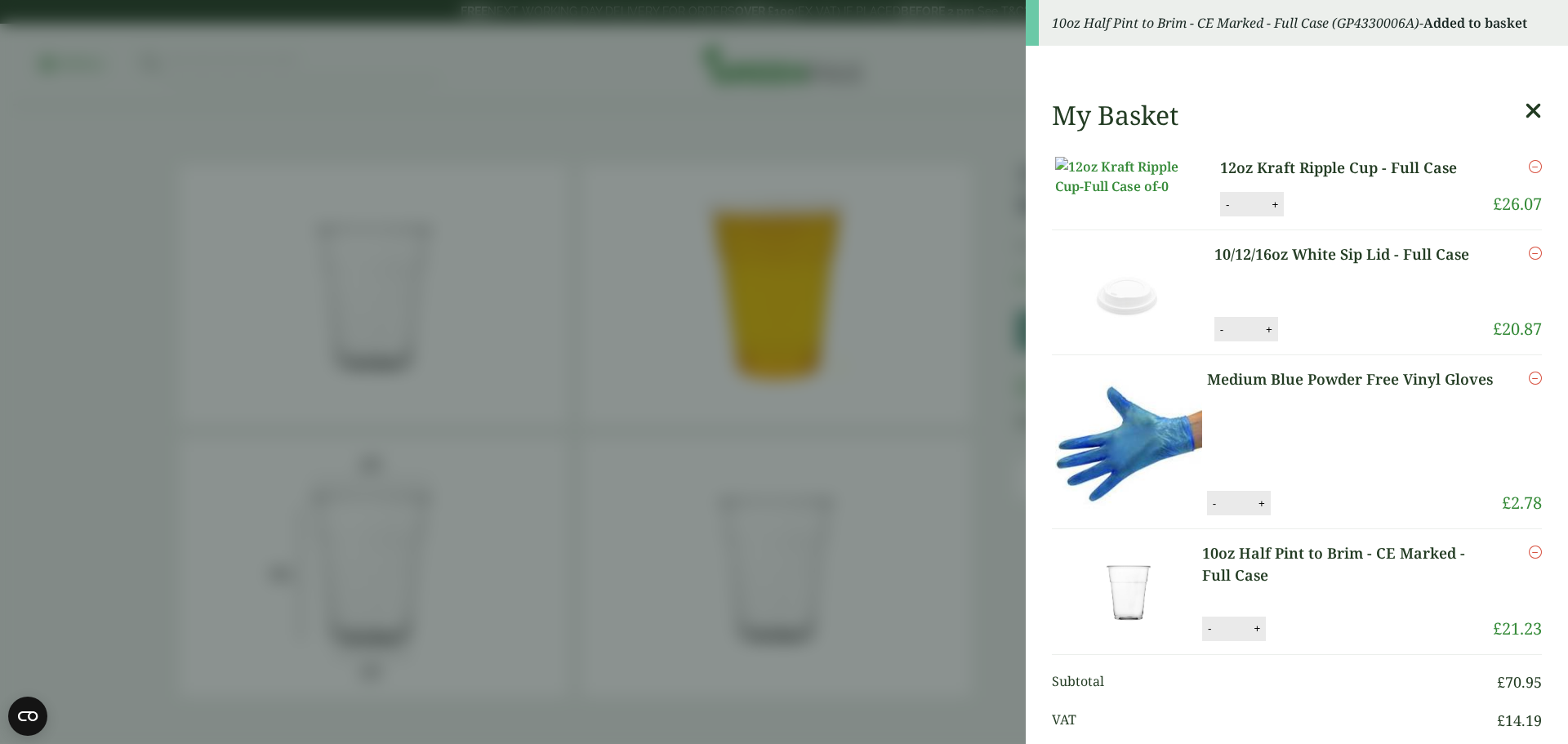
click at [149, 166] on aside "10oz Half Pint to Brim - CE Marked - Full Case (GP4330006A) - Added to basket M…" at bounding box center [784, 372] width 1568 height 744
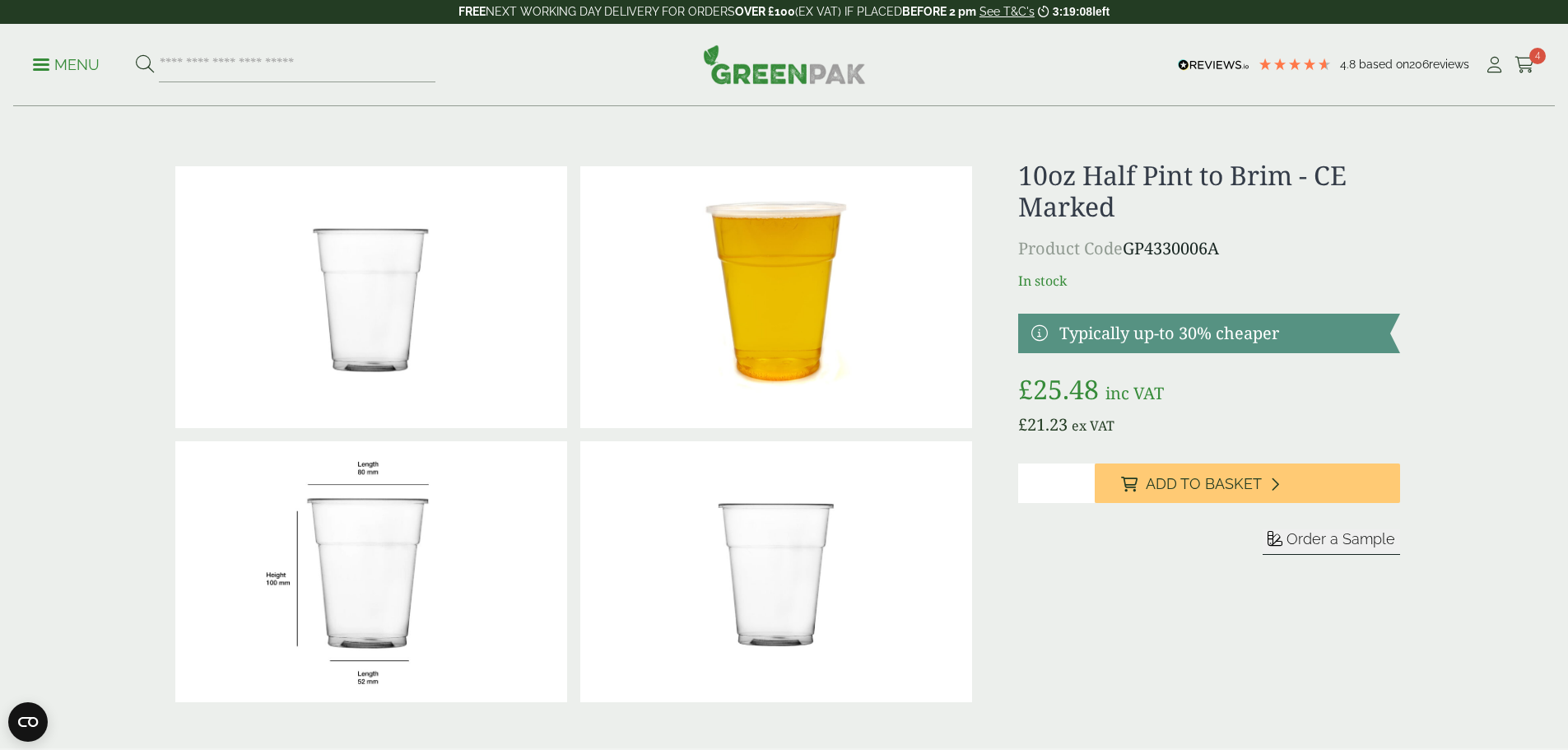
click at [1227, 331] on link at bounding box center [1209, 333] width 381 height 39
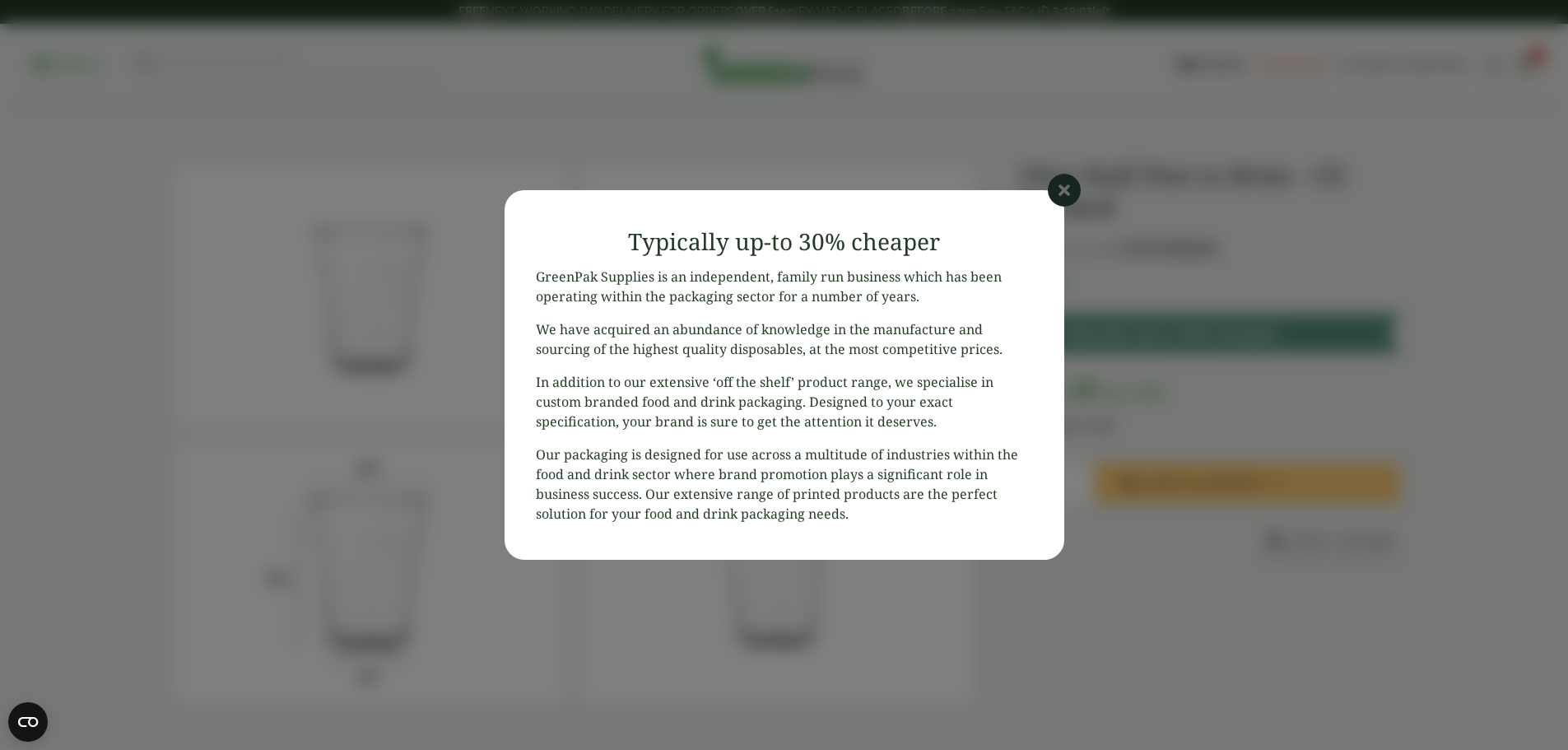
click at [1056, 190] on icon at bounding box center [1065, 191] width 33 height 33
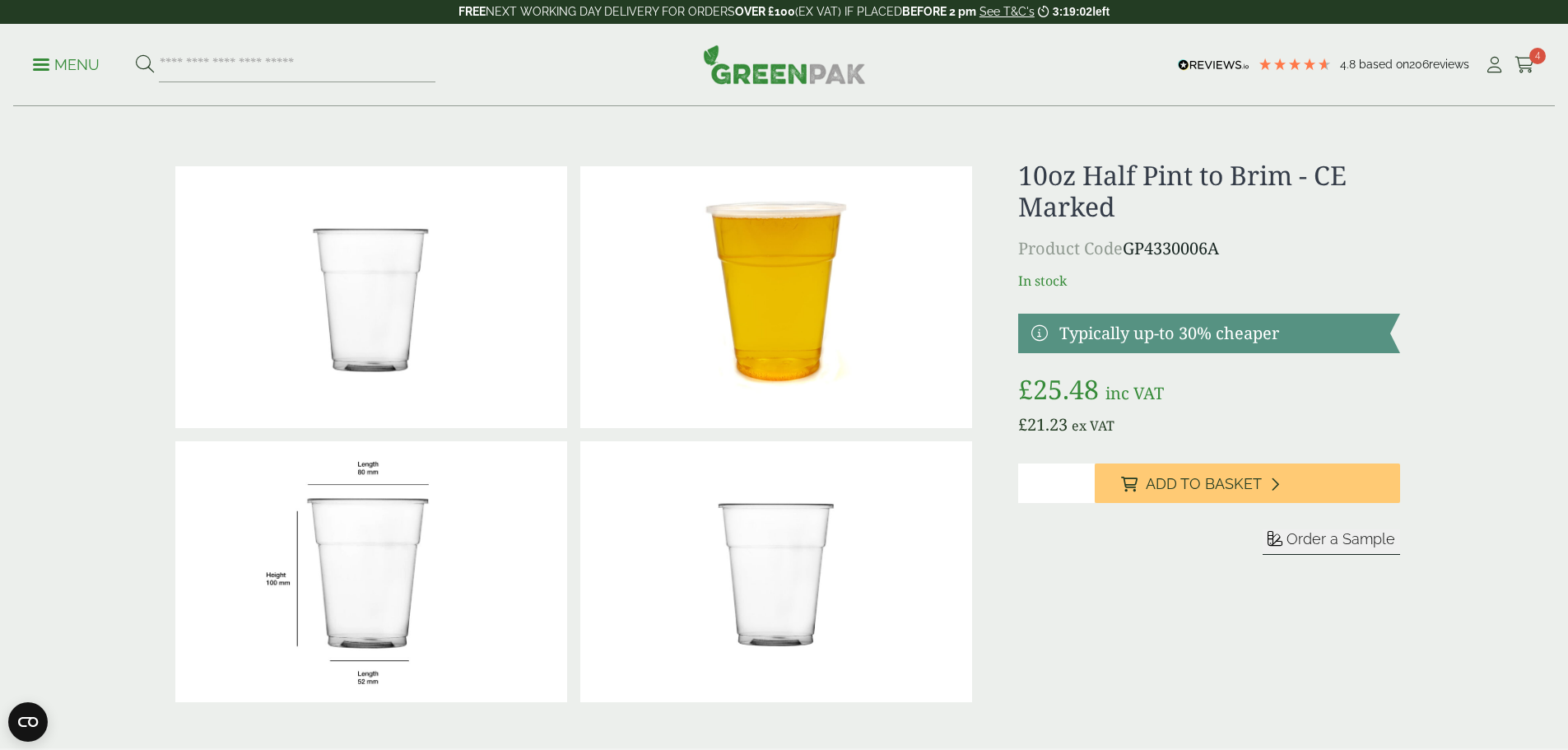
click at [60, 70] on p "Menu" at bounding box center [66, 65] width 66 height 20
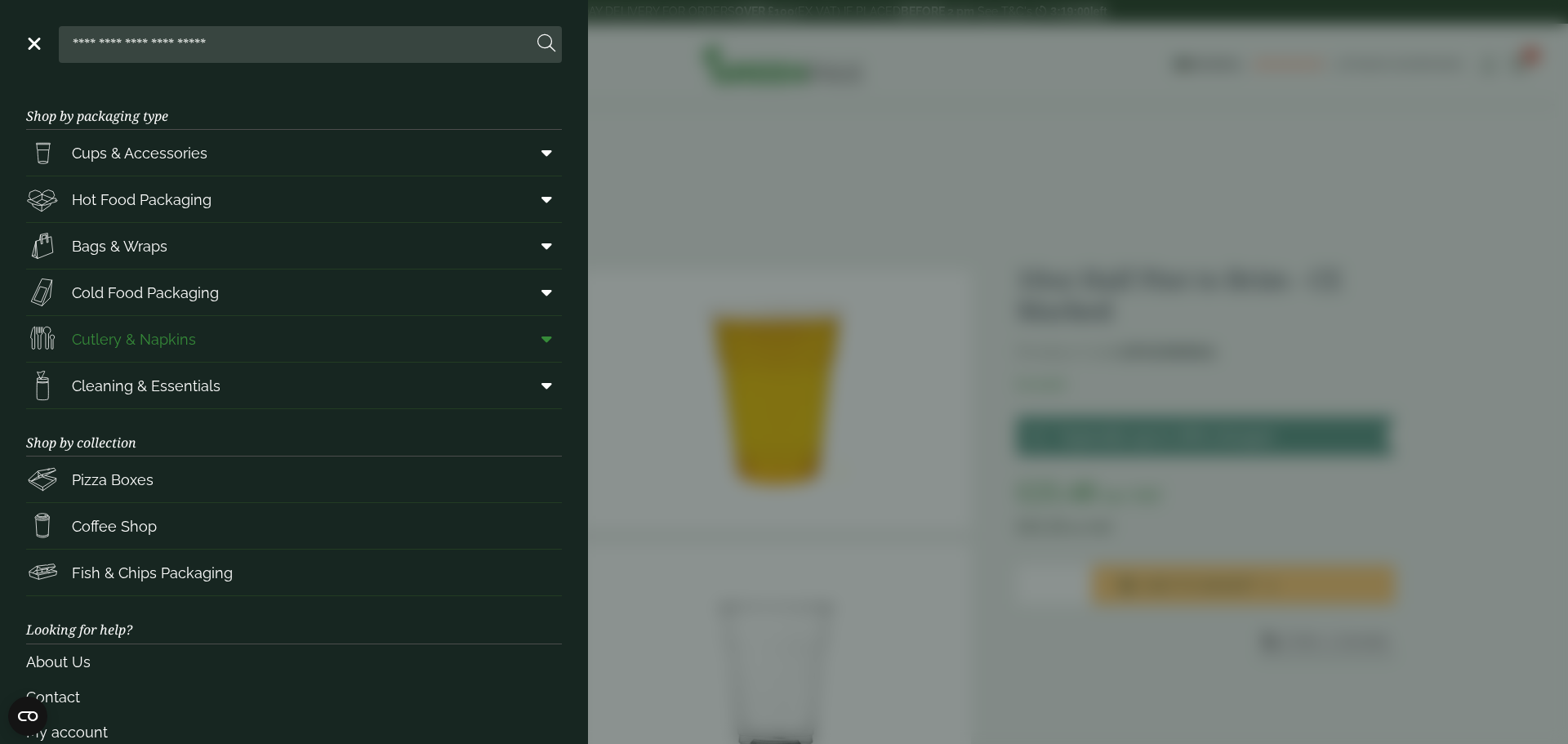
click at [184, 339] on span "Cutlery & Napkins" at bounding box center [134, 340] width 124 height 22
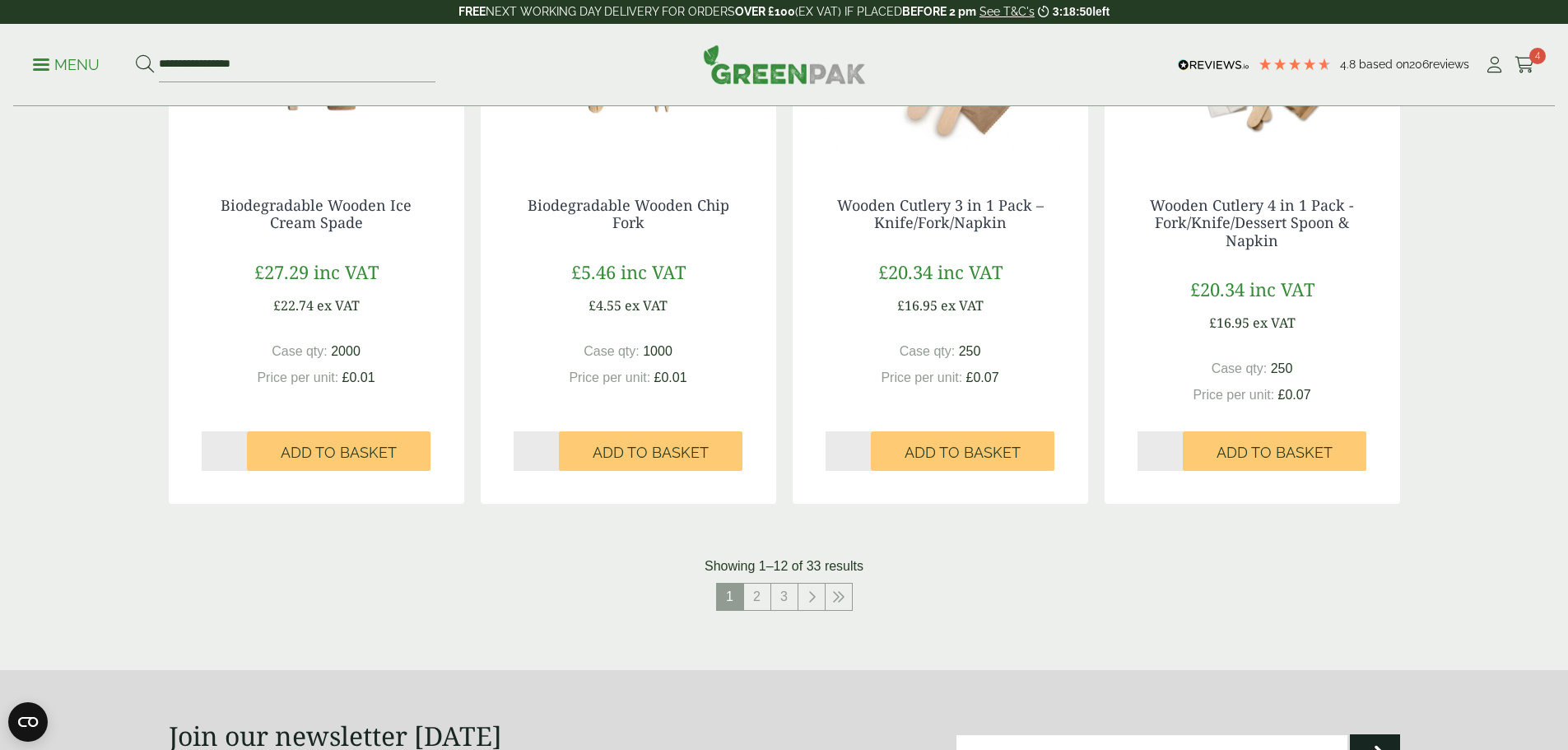
scroll to position [1730, 0]
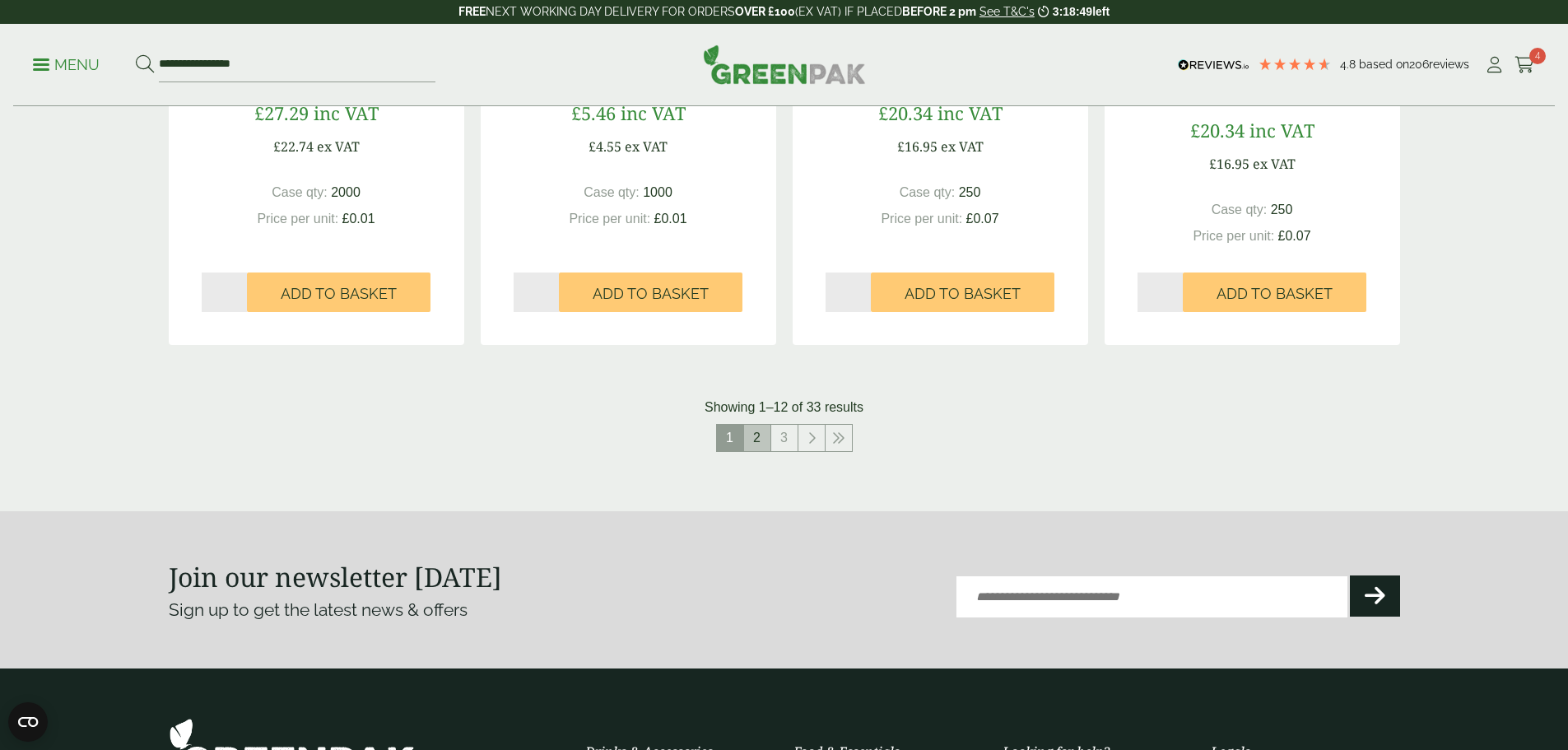
click at [754, 440] on link "2" at bounding box center [757, 438] width 26 height 26
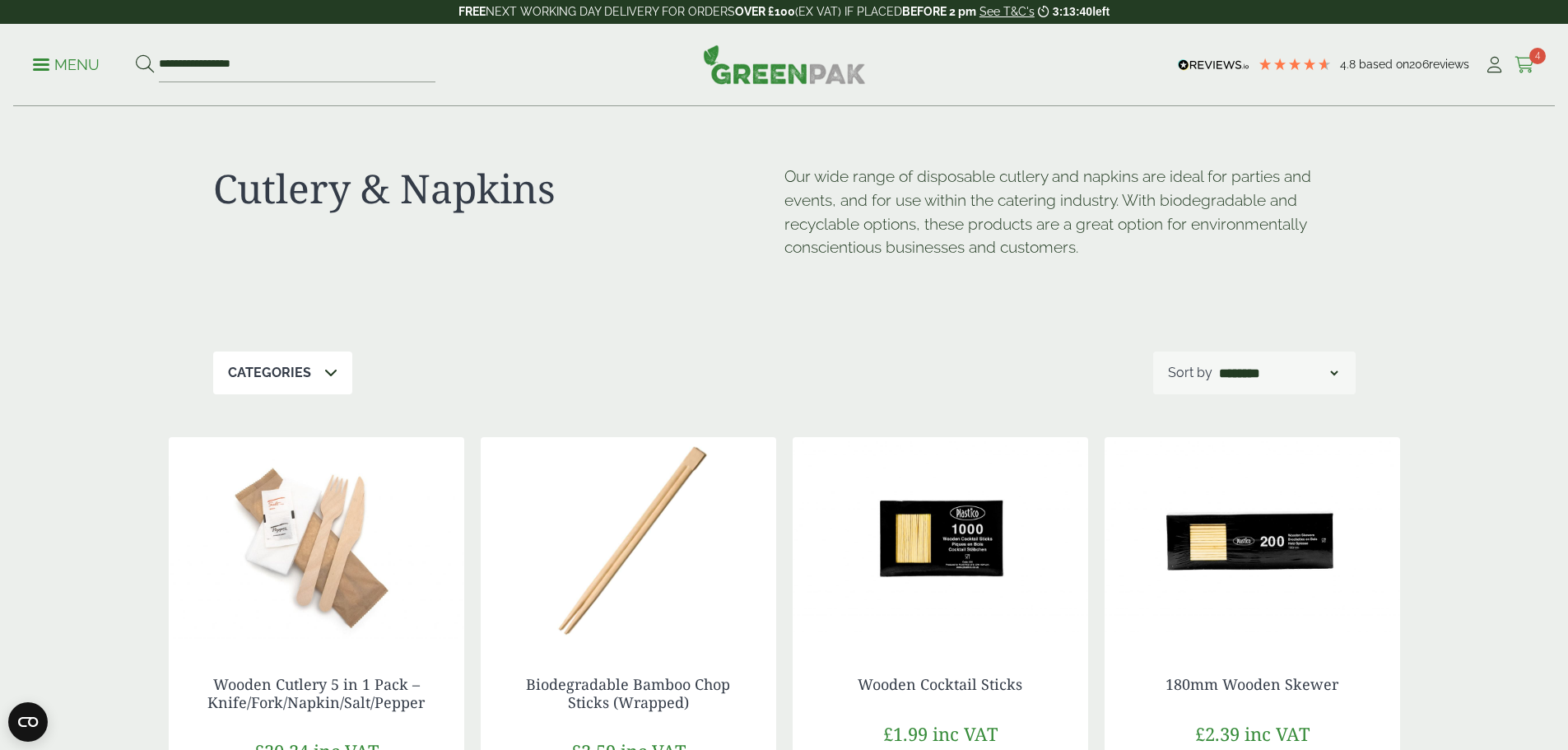
click at [1521, 60] on icon at bounding box center [1525, 65] width 21 height 17
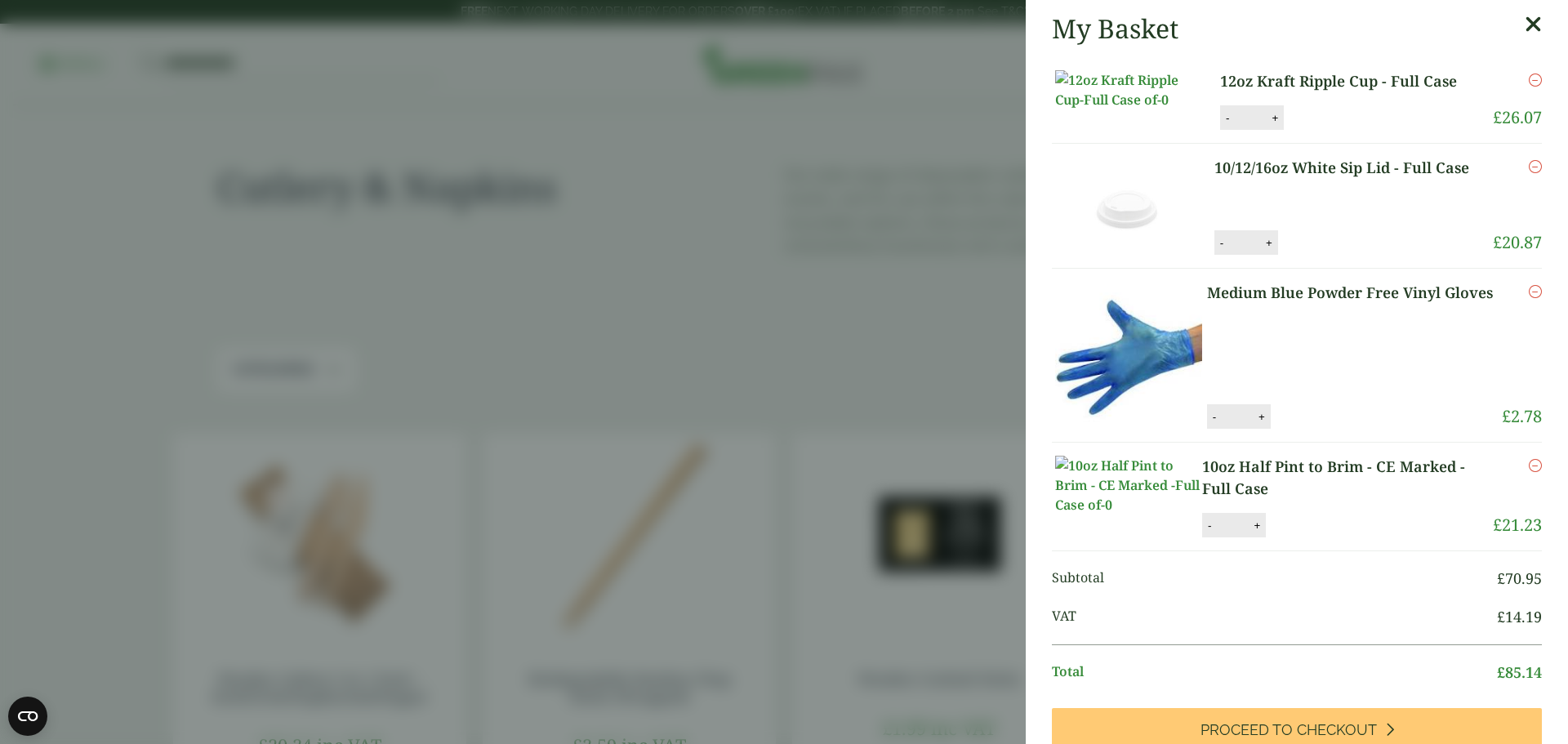
click at [464, 268] on aside "My Basket 12oz Kraft Ripple Cup - Full Case 12oz Kraft Ripple Cup - Full Case q…" at bounding box center [784, 372] width 1568 height 744
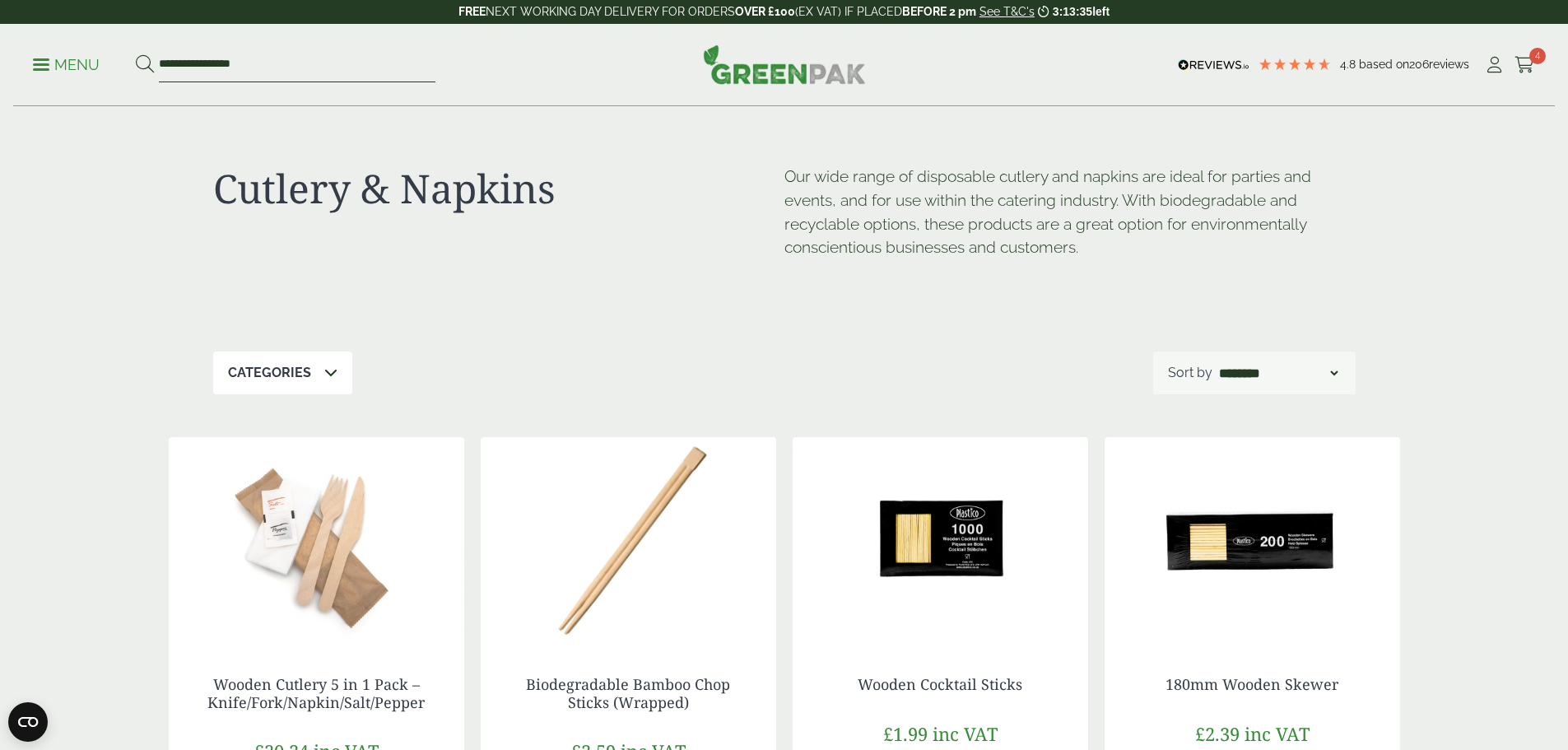
drag, startPoint x: 296, startPoint y: 66, endPoint x: 19, endPoint y: 87, distance: 277.8
click at [62, 60] on ul "**********" at bounding box center [235, 65] width 403 height 34
type input "**********"
click at [136, 55] on button at bounding box center [145, 66] width 19 height 22
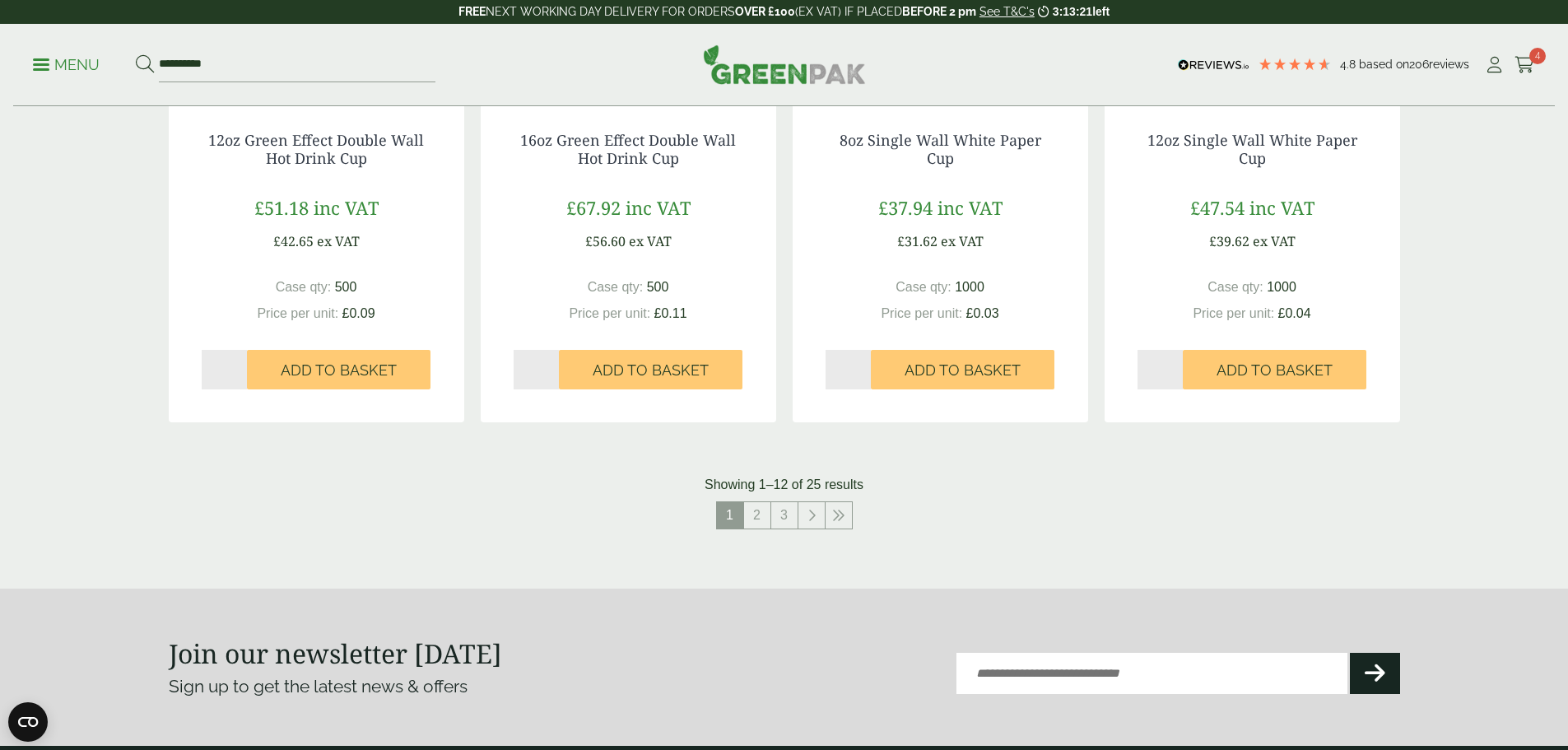
scroll to position [1565, 0]
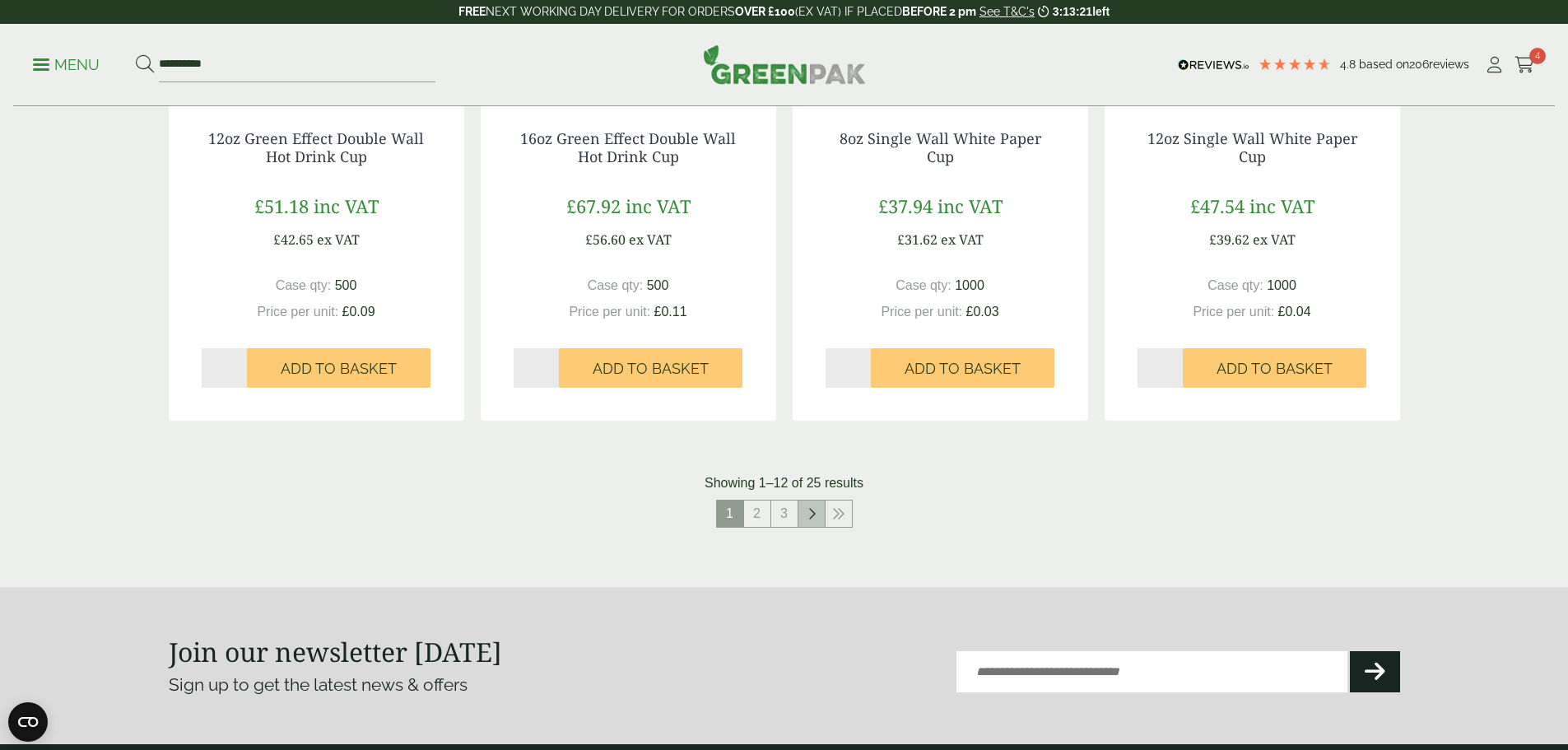
click at [806, 523] on link at bounding box center [811, 513] width 26 height 26
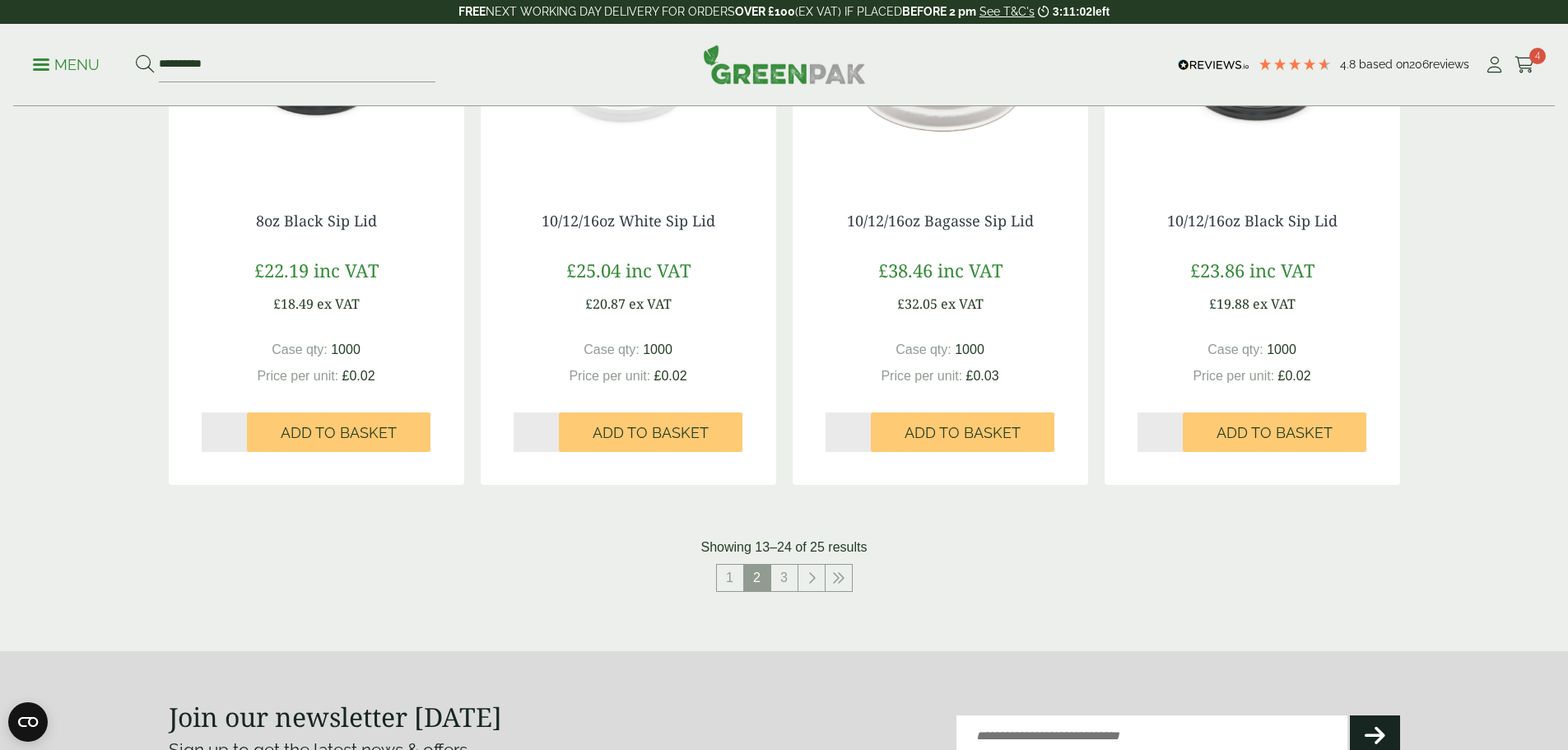
scroll to position [1812, 0]
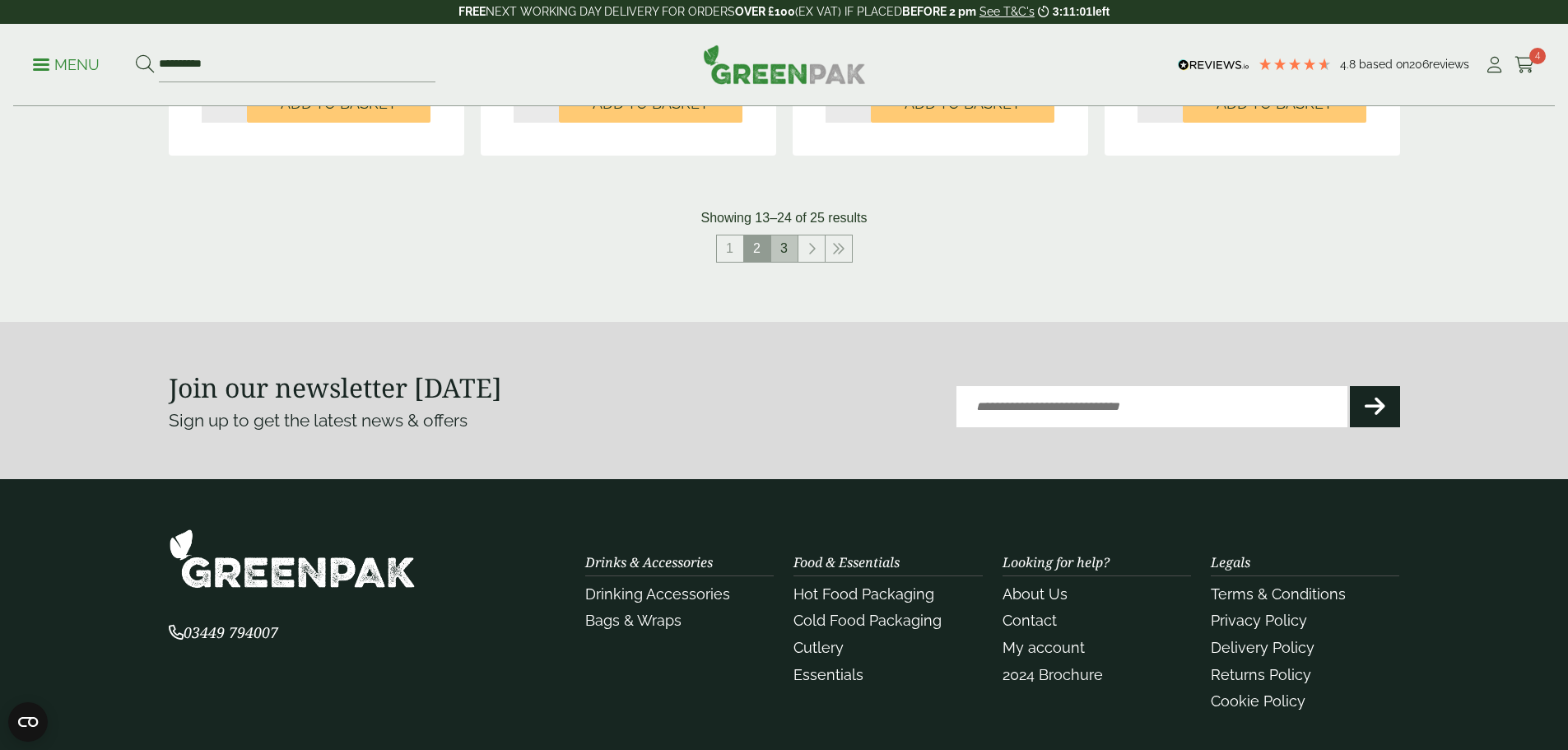
click at [779, 235] on li "3" at bounding box center [785, 248] width 27 height 28
click at [781, 252] on link "3" at bounding box center [784, 248] width 26 height 26
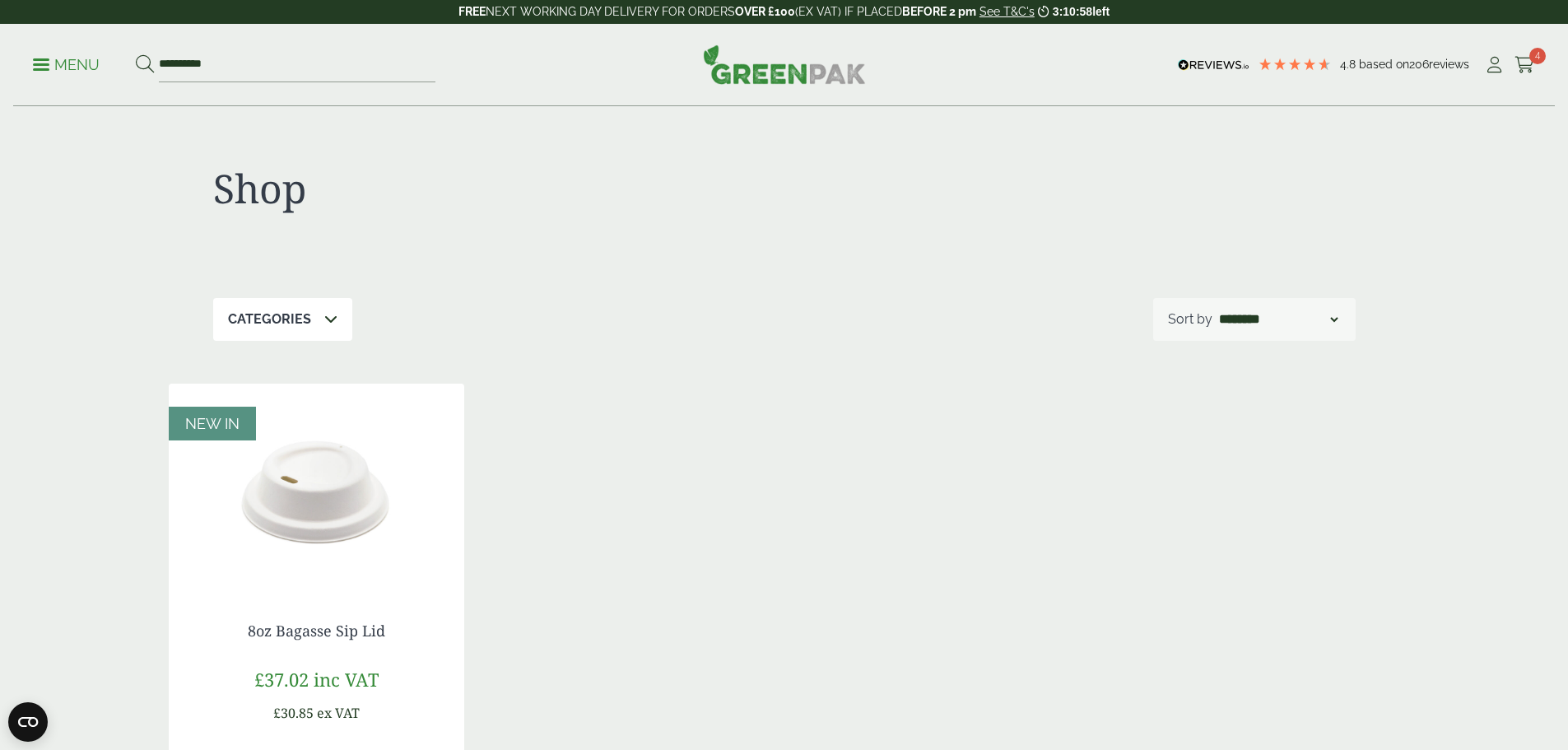
scroll to position [330, 0]
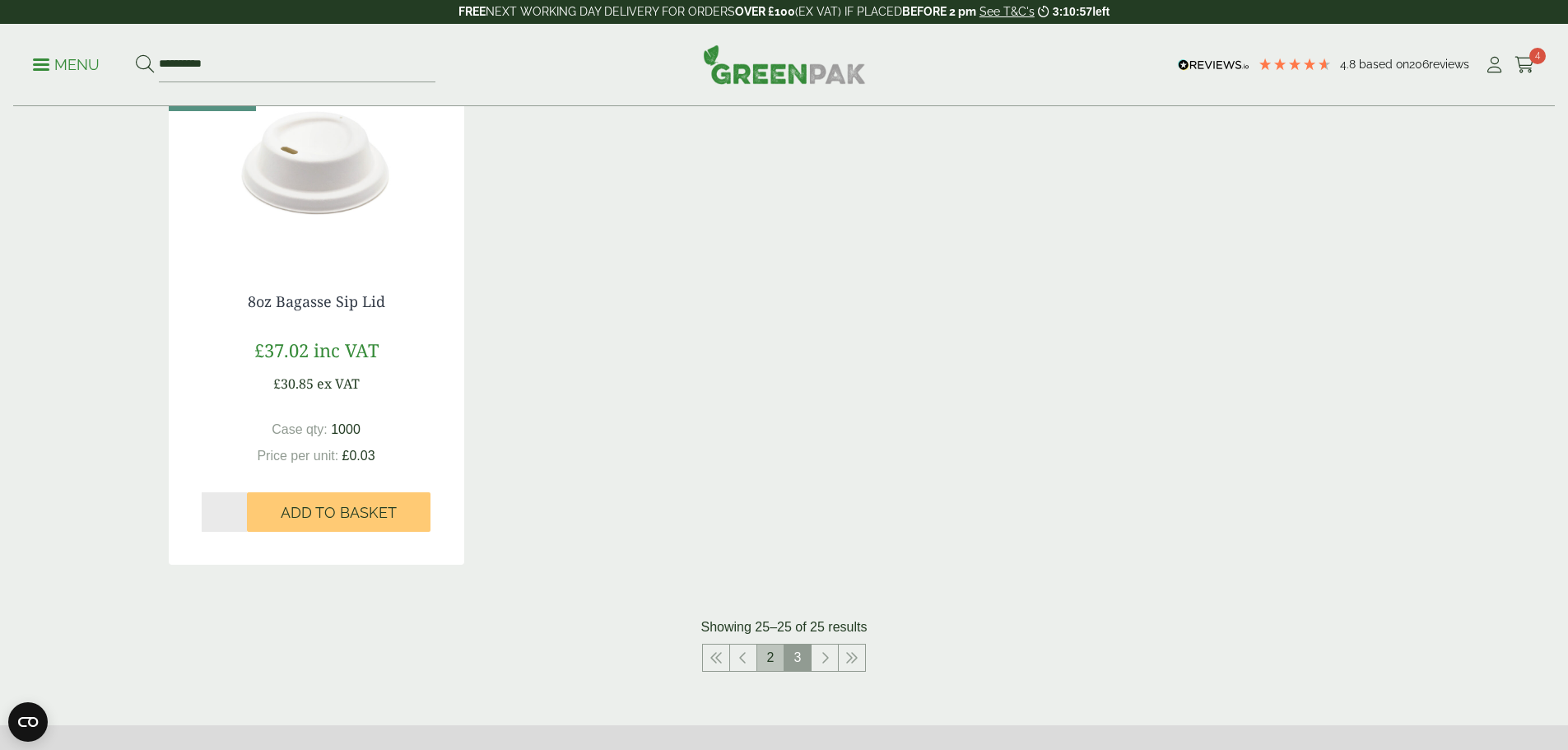
click at [770, 659] on link "2" at bounding box center [770, 657] width 26 height 26
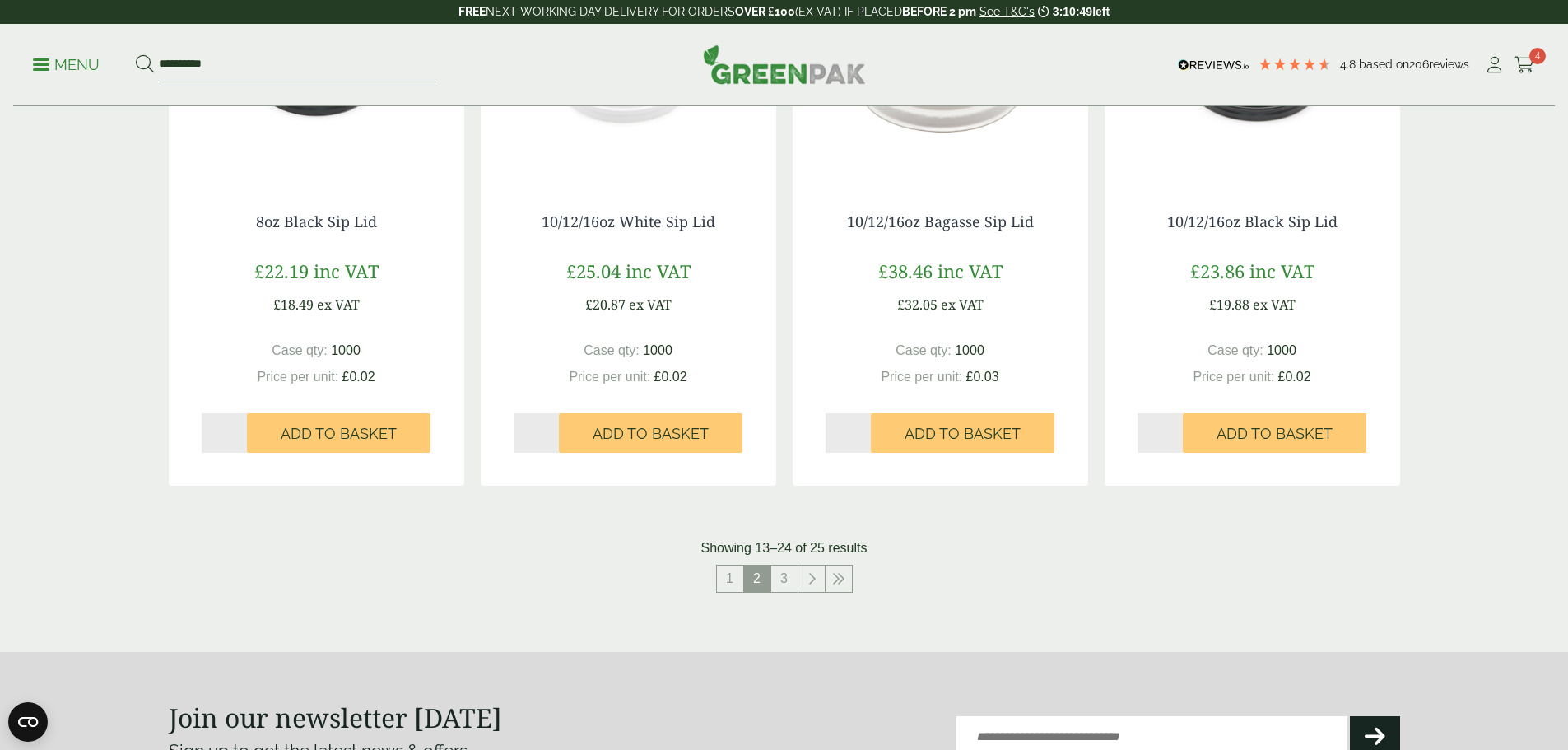
scroll to position [1482, 0]
click at [733, 576] on link "1" at bounding box center [730, 578] width 26 height 26
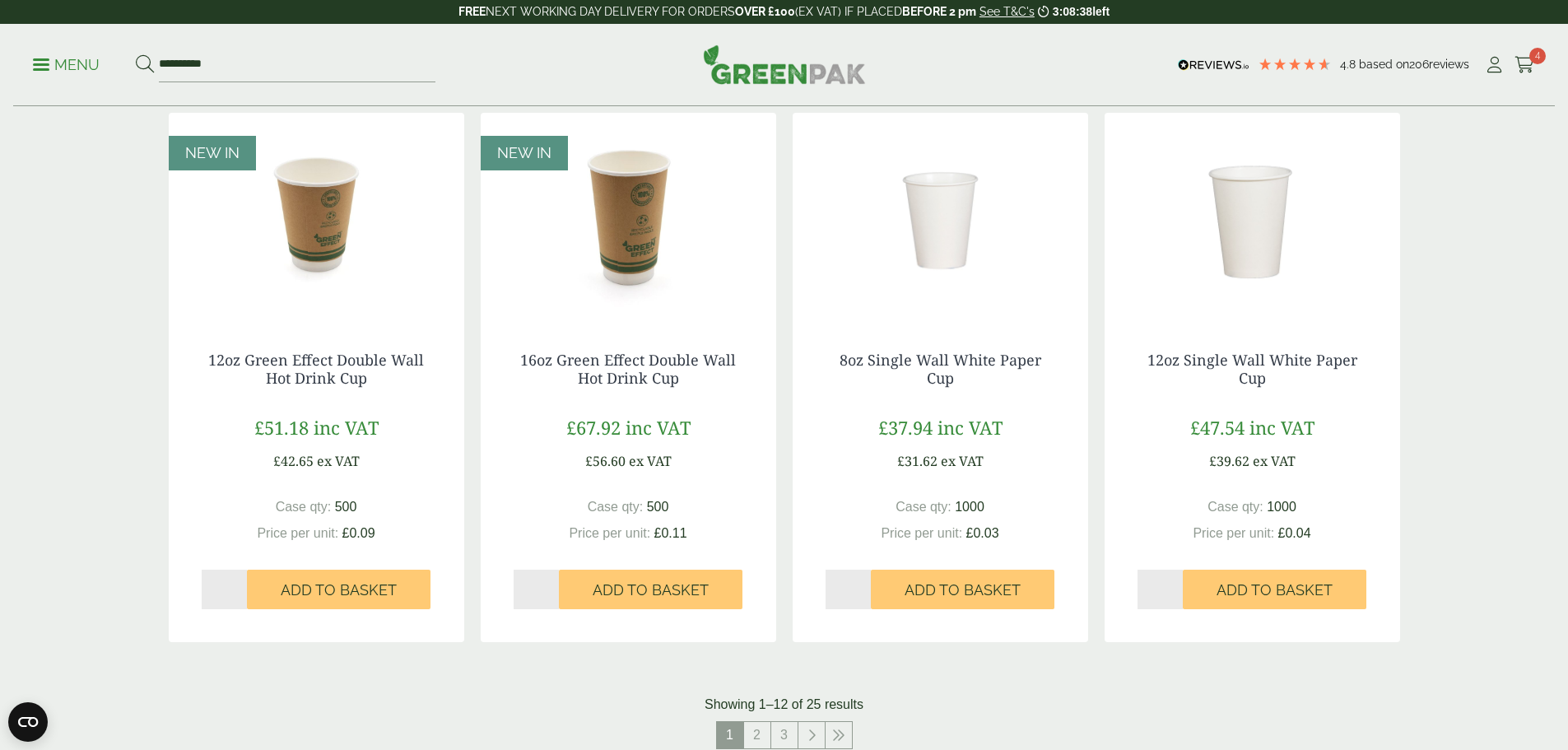
scroll to position [1235, 0]
